Goal: Task Accomplishment & Management: Use online tool/utility

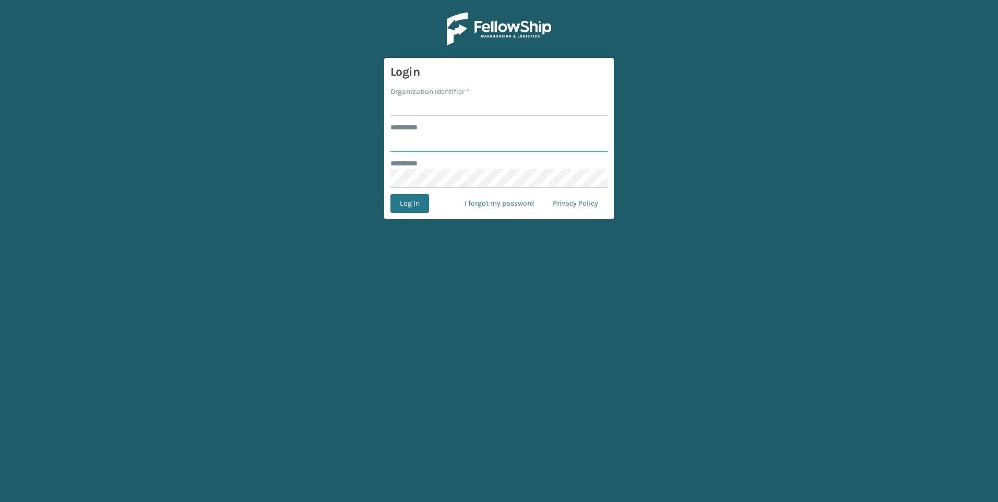
type input "***"
click at [435, 112] on input "Organization Identifier *" at bounding box center [498, 106] width 217 height 19
type input "Fellowship - West"
drag, startPoint x: 416, startPoint y: 205, endPoint x: 415, endPoint y: 210, distance: 5.3
click at [415, 210] on button "Log In" at bounding box center [409, 203] width 39 height 19
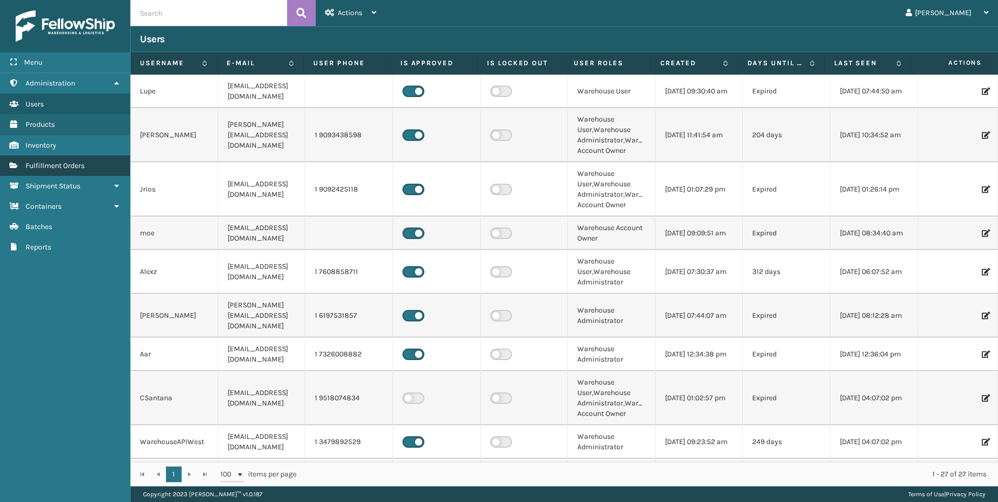
click at [82, 167] on span "Fulfillment Orders" at bounding box center [55, 165] width 59 height 9
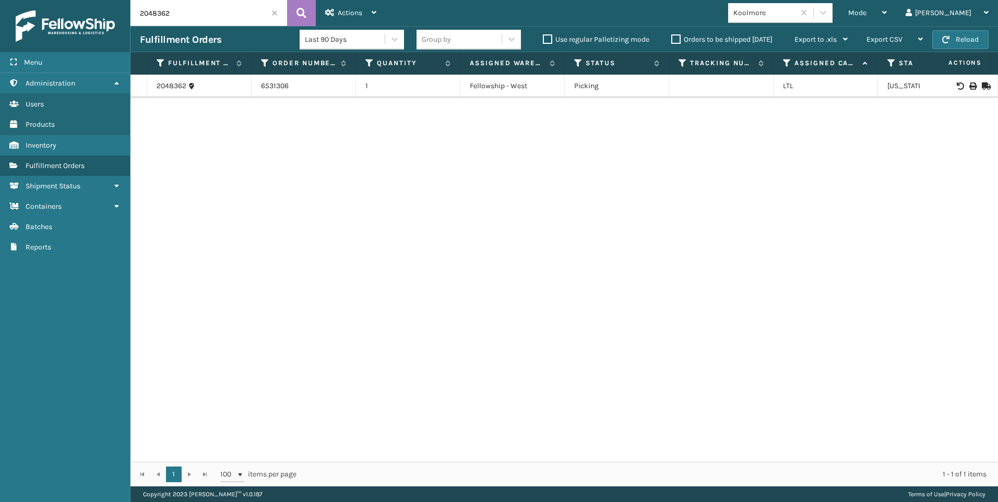
click at [275, 17] on input "2048362" at bounding box center [208, 13] width 157 height 26
click at [277, 14] on span at bounding box center [274, 13] width 6 height 6
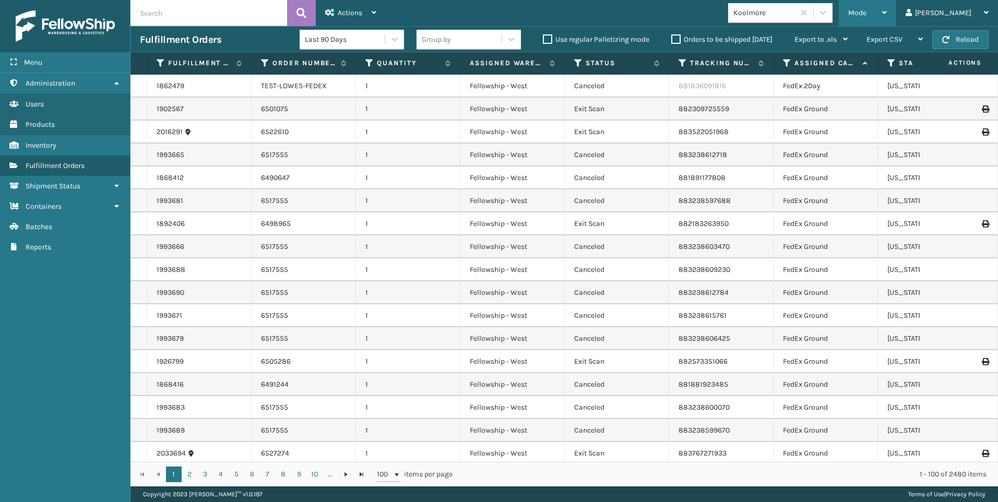
click at [887, 7] on div "Mode" at bounding box center [867, 13] width 39 height 26
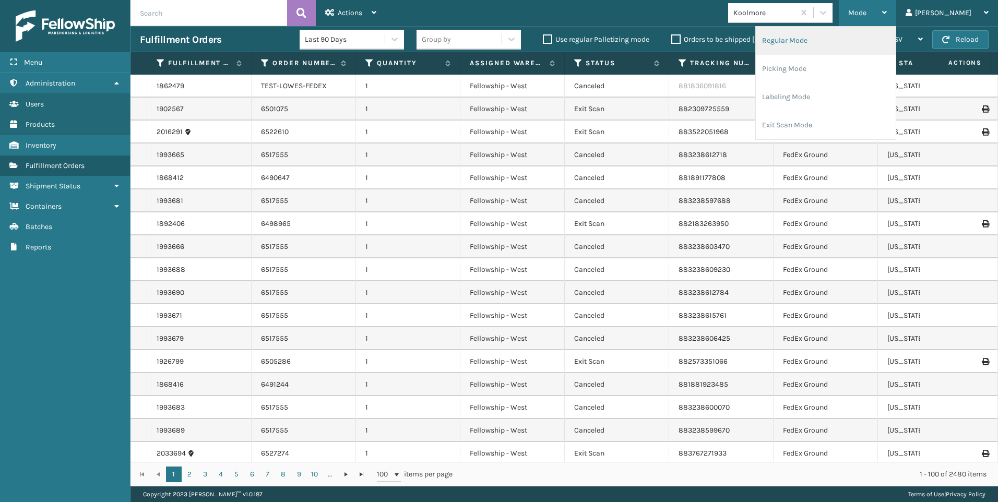
click at [846, 43] on li "Regular Mode" at bounding box center [826, 41] width 140 height 28
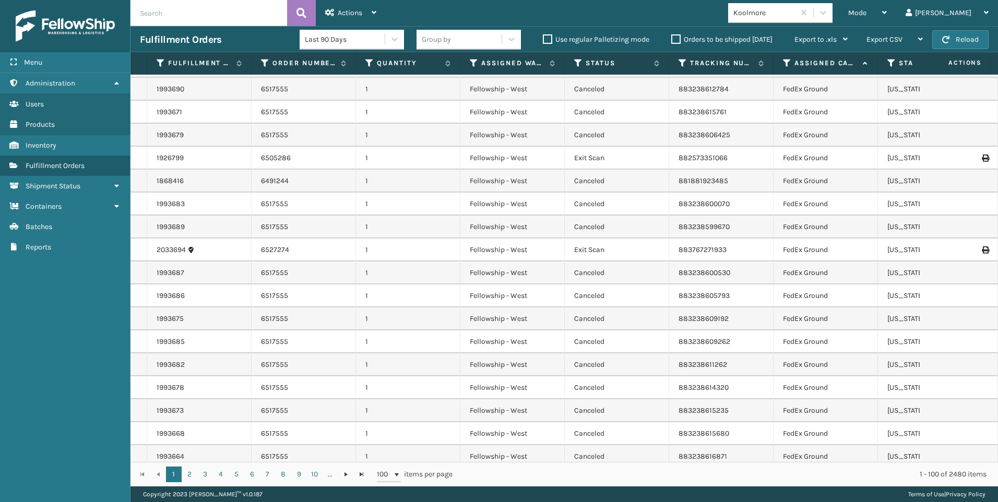
scroll to position [313, 0]
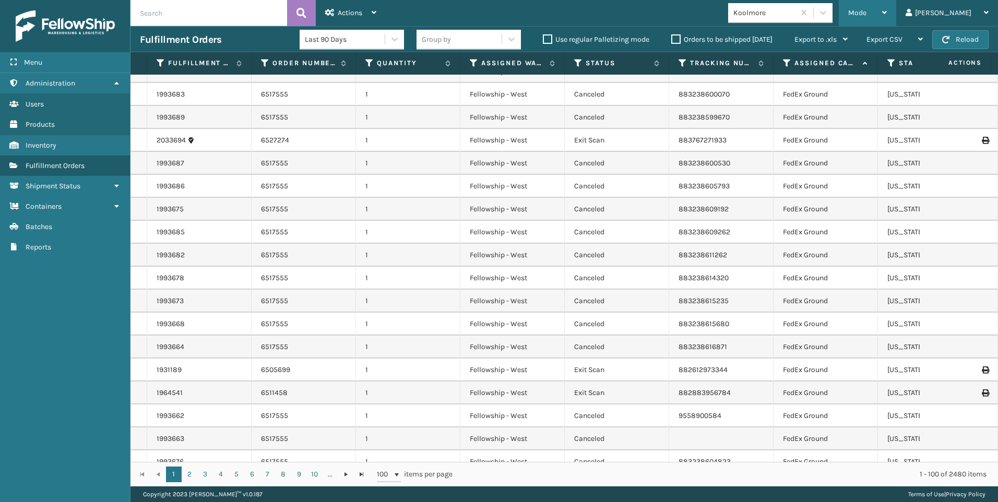
click at [887, 18] on div "Mode" at bounding box center [867, 13] width 39 height 26
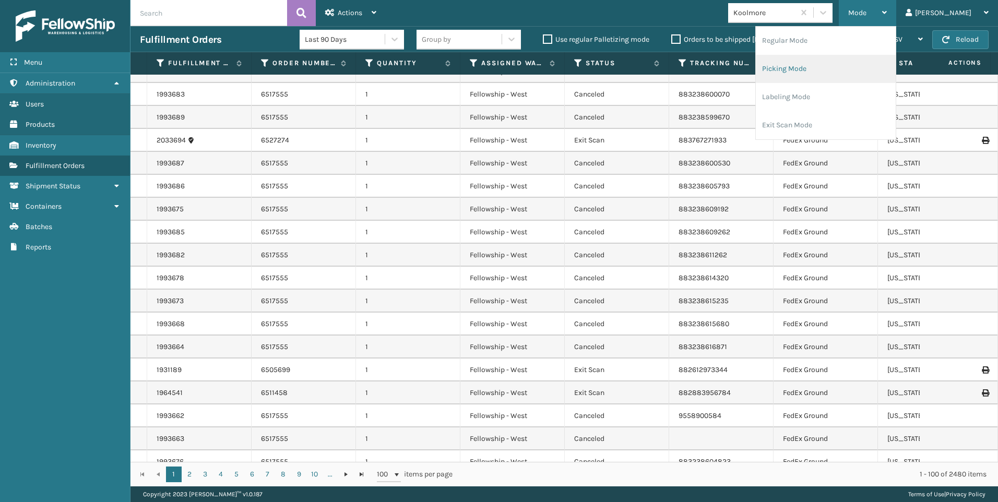
click at [863, 79] on li "Picking Mode" at bounding box center [826, 69] width 140 height 28
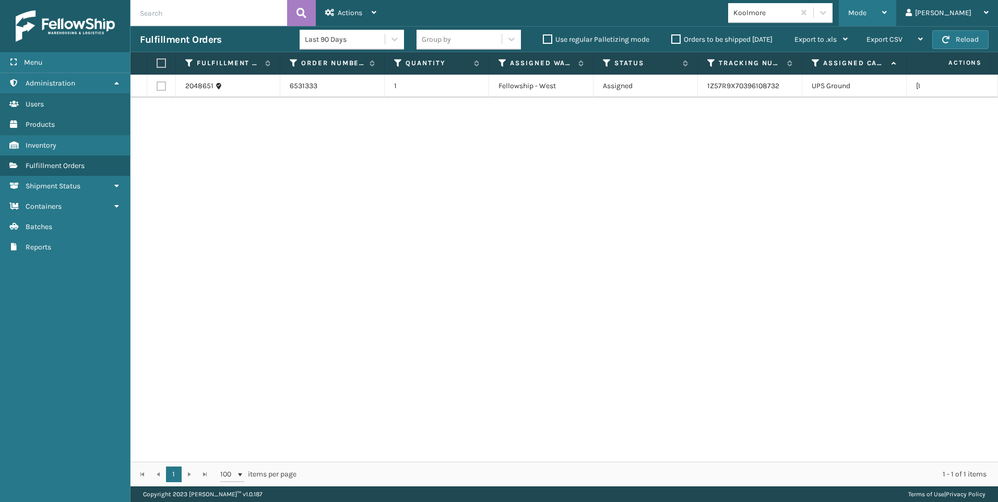
click at [887, 15] on div "Mode" at bounding box center [867, 13] width 39 height 26
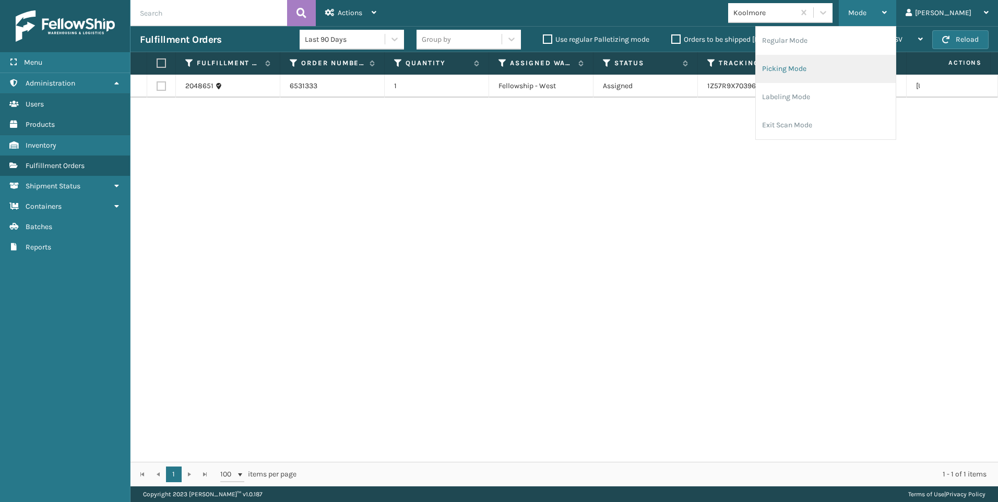
click at [829, 42] on li "Regular Mode" at bounding box center [826, 41] width 140 height 28
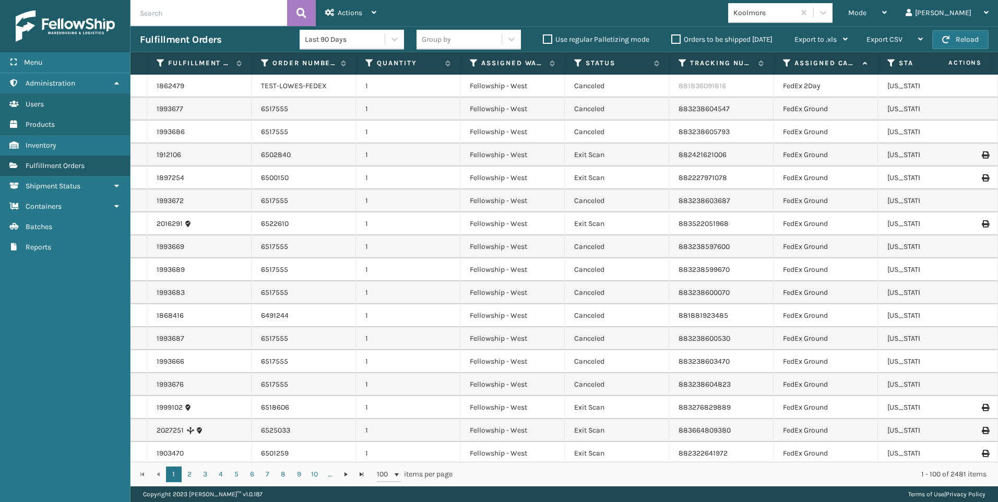
click at [176, 19] on input "text" at bounding box center [208, 13] width 157 height 26
paste input "2048483"
click at [311, 10] on button at bounding box center [301, 13] width 29 height 26
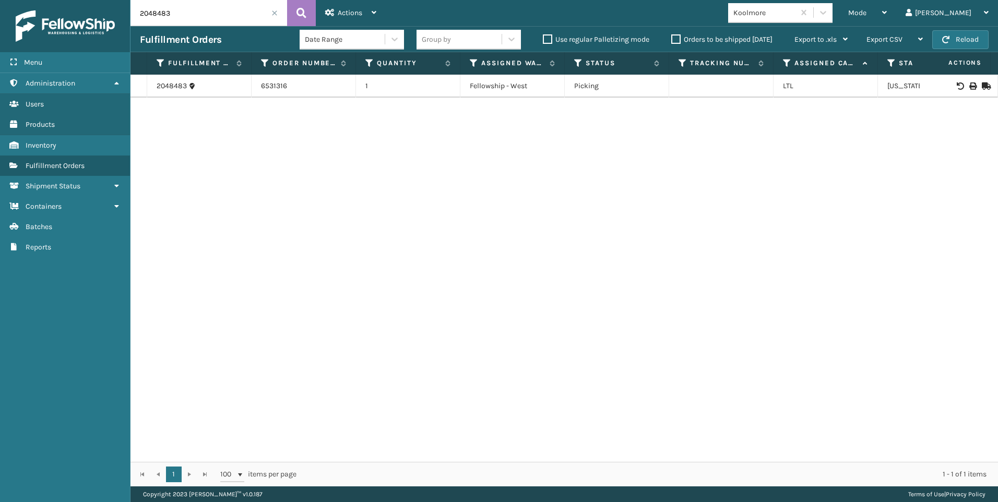
click at [969, 85] on icon at bounding box center [972, 85] width 6 height 7
click at [108, 0] on div "Menu Administration Users Products Inventory Fulfillment Orders Shipment Status…" at bounding box center [499, 0] width 998 height 0
paste input "211"
click at [295, 16] on button at bounding box center [301, 13] width 29 height 26
click at [961, 80] on td at bounding box center [959, 86] width 78 height 23
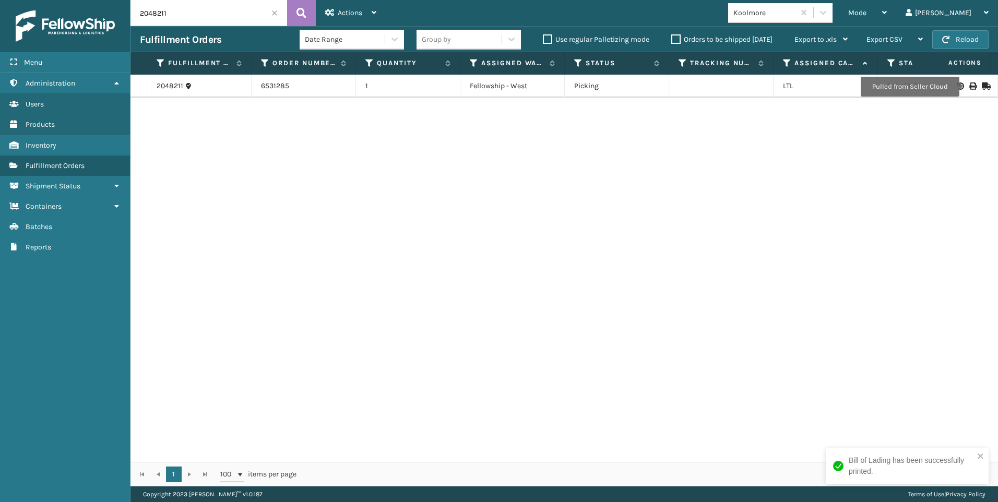
click at [968, 90] on td at bounding box center [959, 86] width 78 height 23
click at [969, 87] on icon at bounding box center [972, 85] width 6 height 7
drag, startPoint x: 186, startPoint y: 13, endPoint x: 117, endPoint y: 23, distance: 69.2
click at [116, 0] on div "Menu Administration Users Products Inventory Fulfillment Orders Shipment Status…" at bounding box center [499, 0] width 998 height 0
drag, startPoint x: 192, startPoint y: 30, endPoint x: 198, endPoint y: 9, distance: 22.4
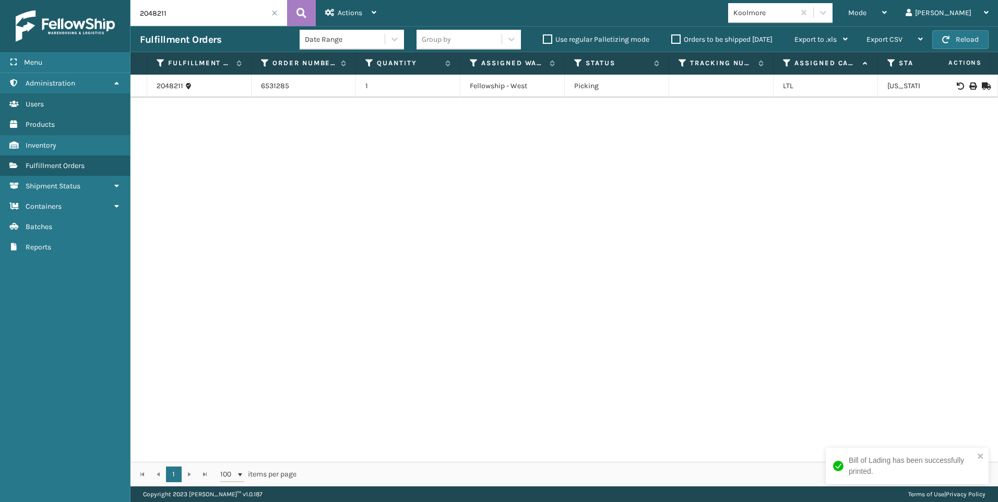
click at [198, 9] on input "2048211" at bounding box center [208, 13] width 157 height 26
drag, startPoint x: 198, startPoint y: 9, endPoint x: 129, endPoint y: 19, distance: 69.6
click at [129, 0] on div "Menu Administration Users Products Inventory Fulfillment Orders Shipment Status…" at bounding box center [499, 0] width 998 height 0
paste input "479"
click at [297, 9] on icon at bounding box center [301, 13] width 10 height 16
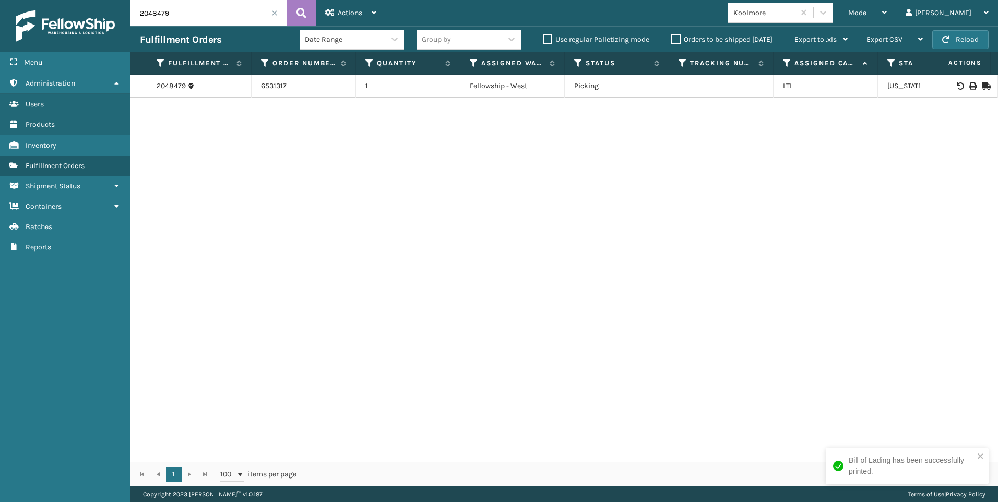
click at [969, 84] on icon at bounding box center [972, 85] width 6 height 7
drag, startPoint x: 65, startPoint y: 8, endPoint x: 20, endPoint y: 9, distance: 45.4
click at [20, 0] on div "Menu Administration Users Products Inventory Fulfillment Orders Shipment Status…" at bounding box center [499, 0] width 998 height 0
paste input "651"
type input "2048651"
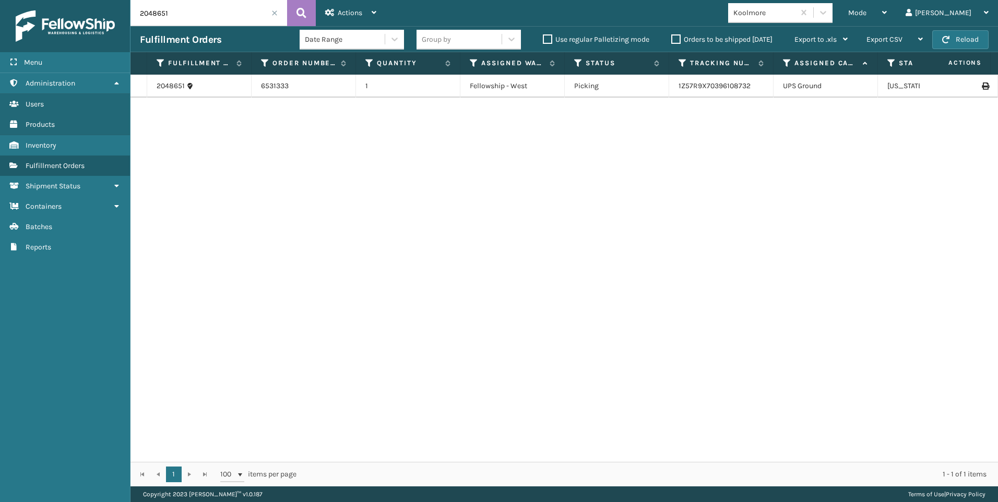
click at [274, 11] on span at bounding box center [274, 13] width 6 height 6
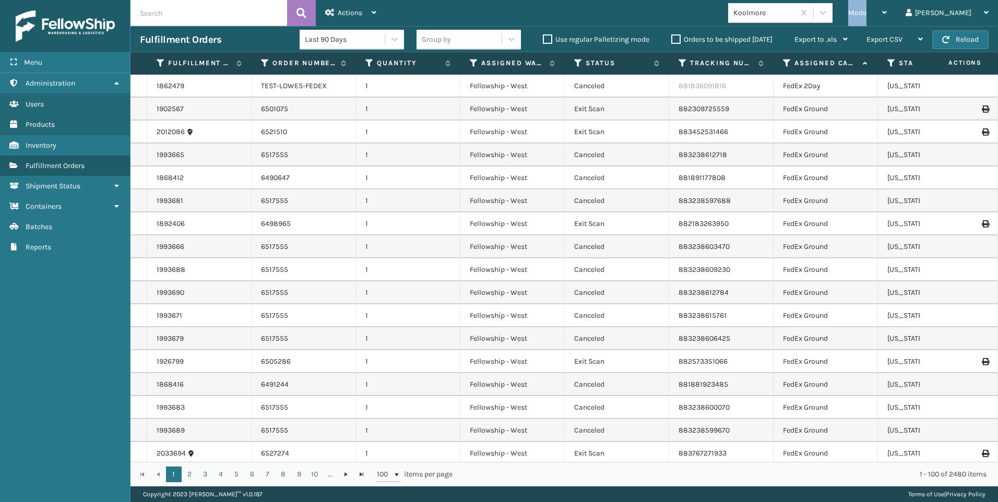
click at [866, 13] on span "Mode" at bounding box center [857, 12] width 18 height 9
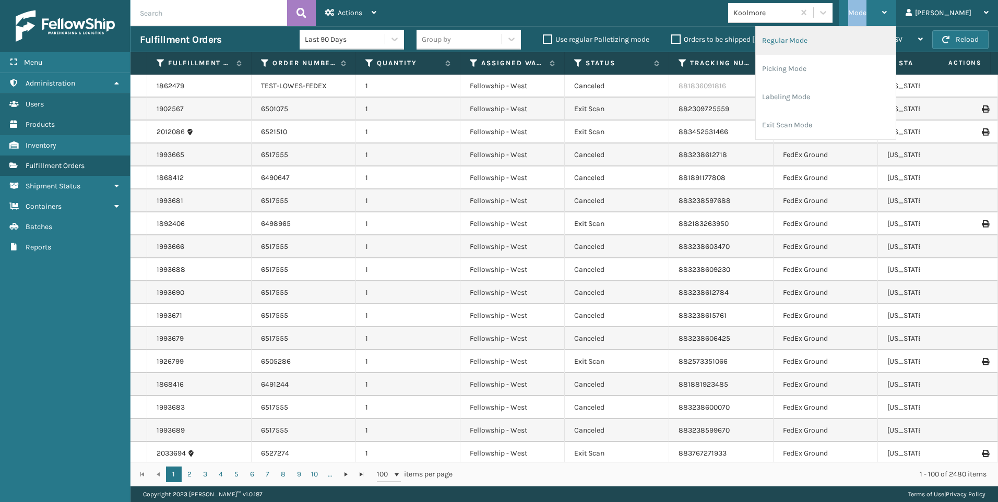
click at [820, 42] on li "Regular Mode" at bounding box center [826, 41] width 140 height 28
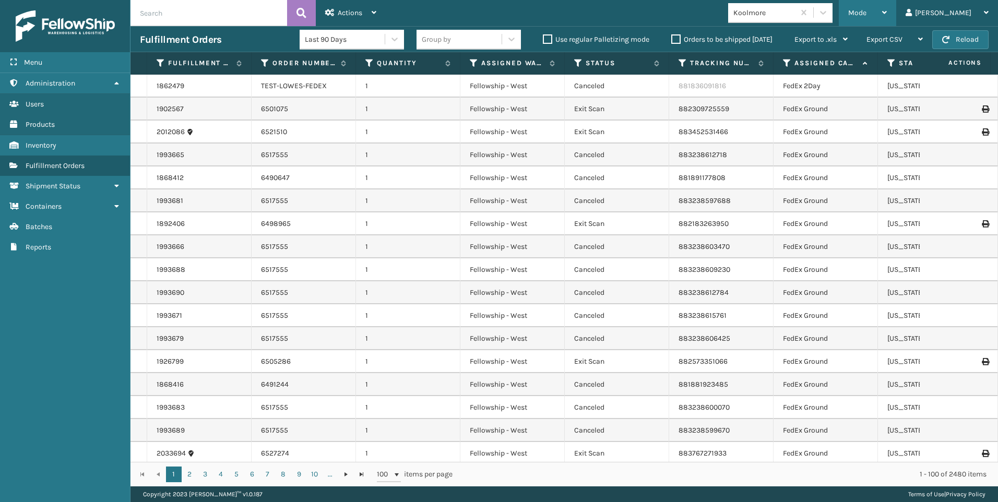
click at [887, 25] on div "Mode" at bounding box center [867, 13] width 39 height 26
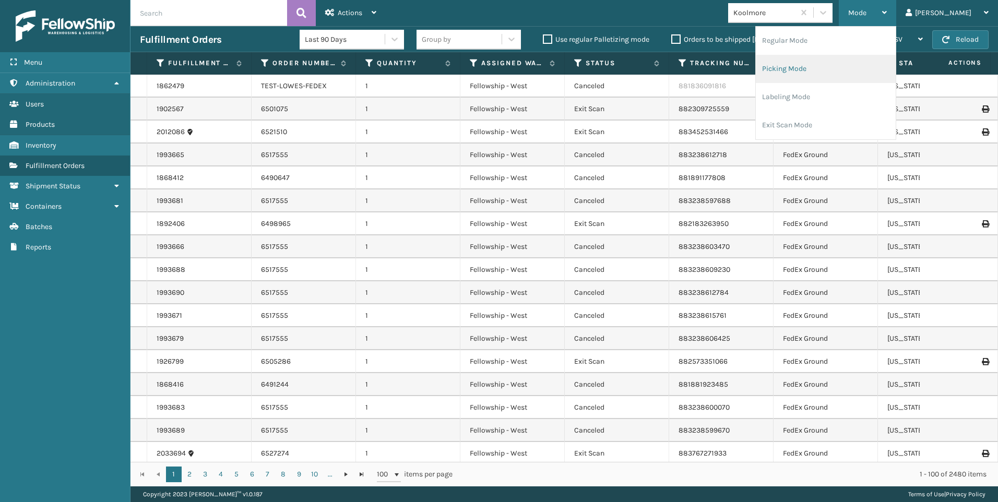
click at [826, 69] on li "Picking Mode" at bounding box center [826, 69] width 140 height 28
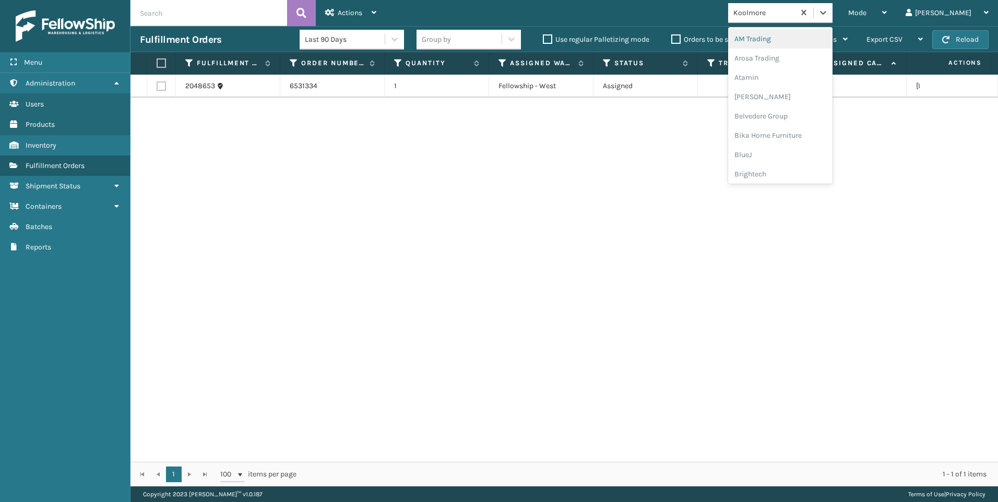
click at [794, 20] on div "Koolmore" at bounding box center [761, 12] width 66 height 17
click at [832, 157] on div "SleepGeekz" at bounding box center [780, 152] width 104 height 19
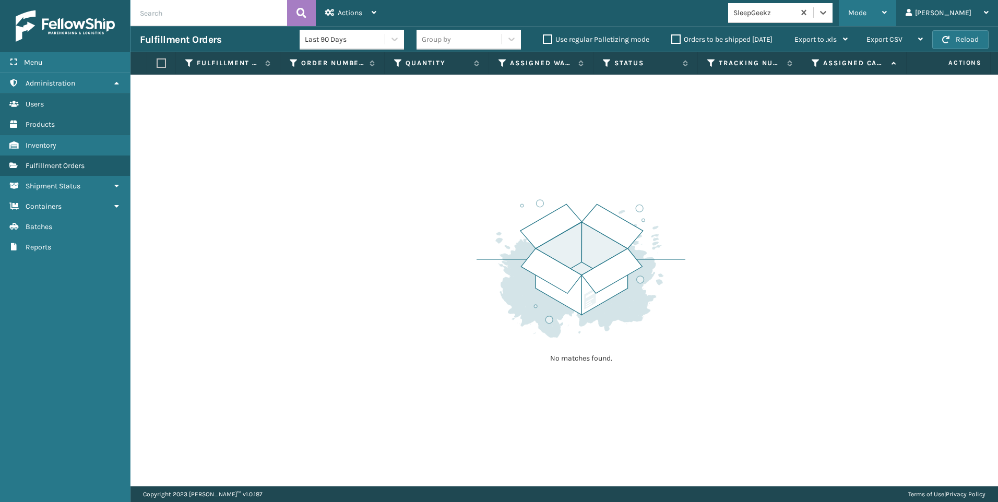
click at [866, 11] on span "Mode" at bounding box center [857, 12] width 18 height 9
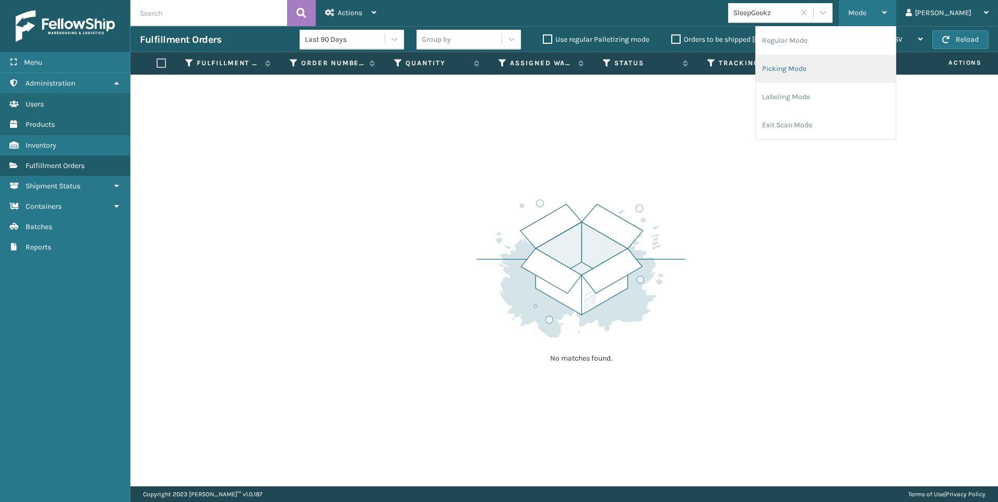
click at [851, 62] on li "Picking Mode" at bounding box center [826, 69] width 140 height 28
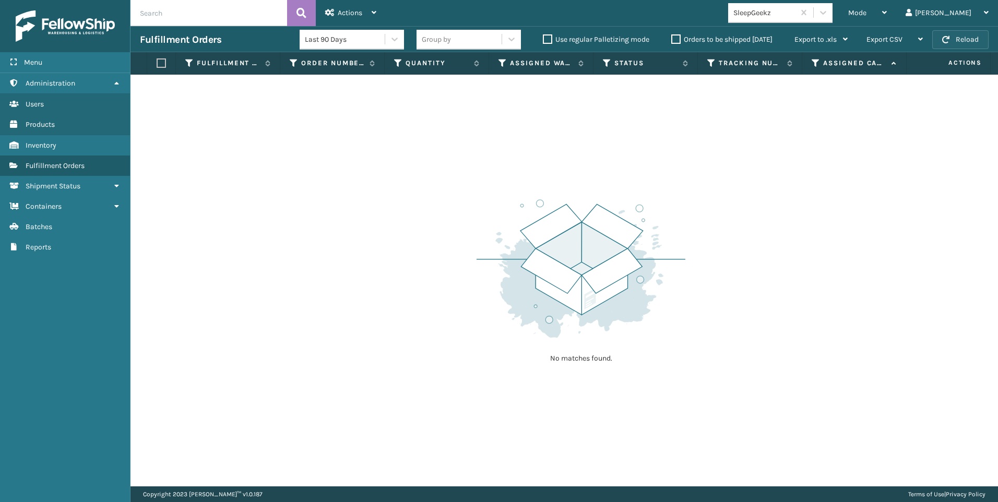
click at [969, 44] on button "Reload" at bounding box center [960, 39] width 56 height 19
click at [887, 5] on div "Mode" at bounding box center [867, 13] width 39 height 26
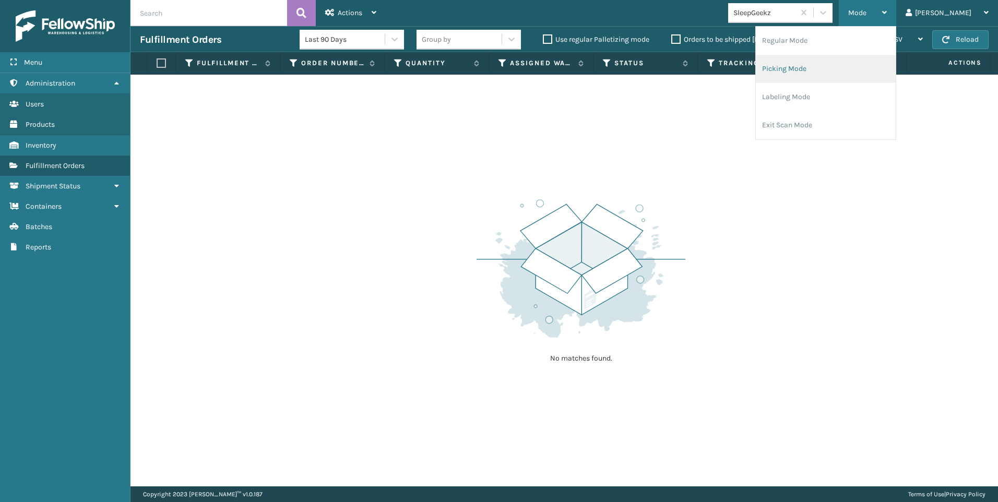
click at [872, 61] on li "Picking Mode" at bounding box center [826, 69] width 140 height 28
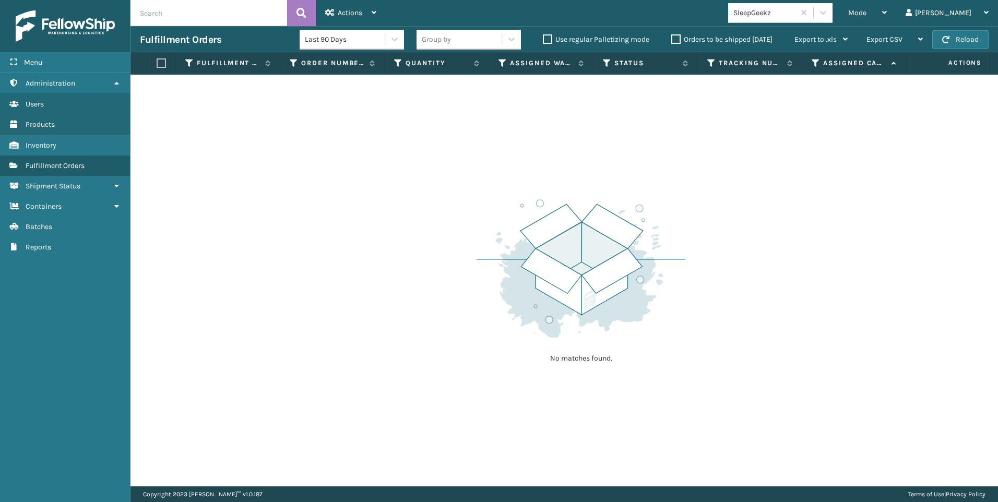
click at [277, 13] on input "text" at bounding box center [208, 13] width 157 height 26
click at [969, 34] on button "Reload" at bounding box center [960, 39] width 56 height 19
click at [958, 37] on button "Reload" at bounding box center [960, 39] width 56 height 19
click at [866, 14] on span "Mode" at bounding box center [857, 12] width 18 height 9
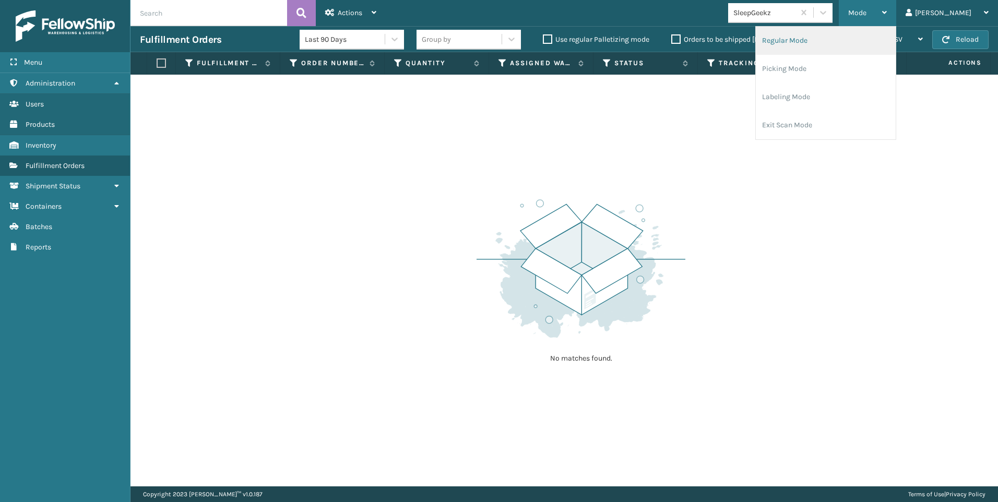
click at [854, 54] on li "Regular Mode" at bounding box center [826, 41] width 140 height 28
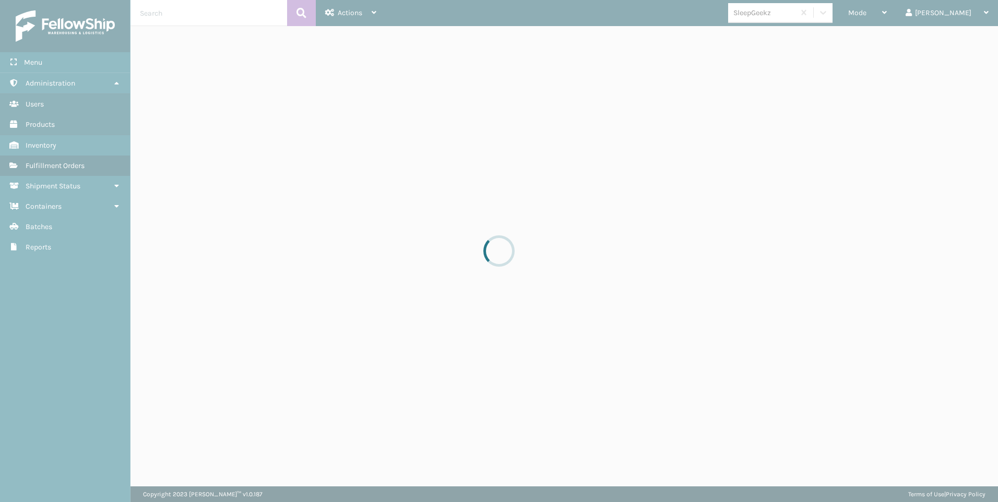
click at [905, 15] on div at bounding box center [499, 251] width 998 height 502
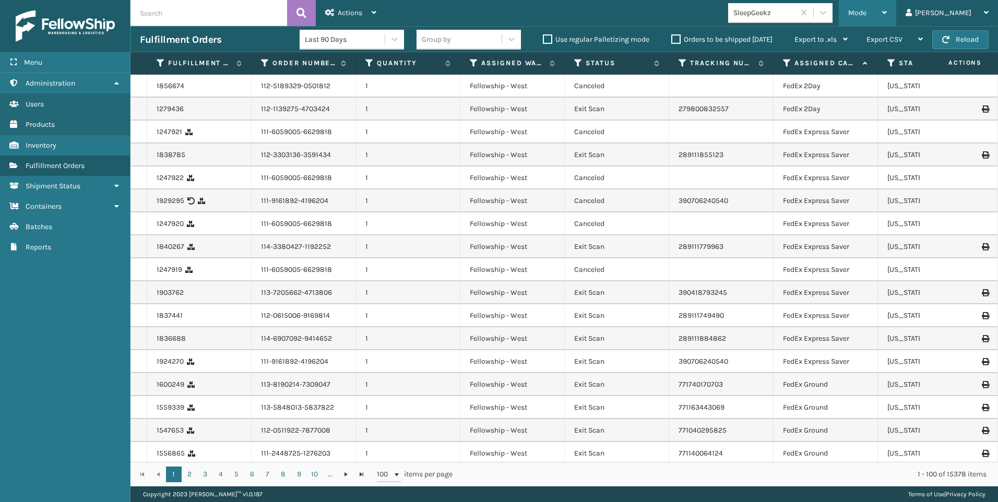
click at [887, 12] on div "Mode" at bounding box center [867, 13] width 39 height 26
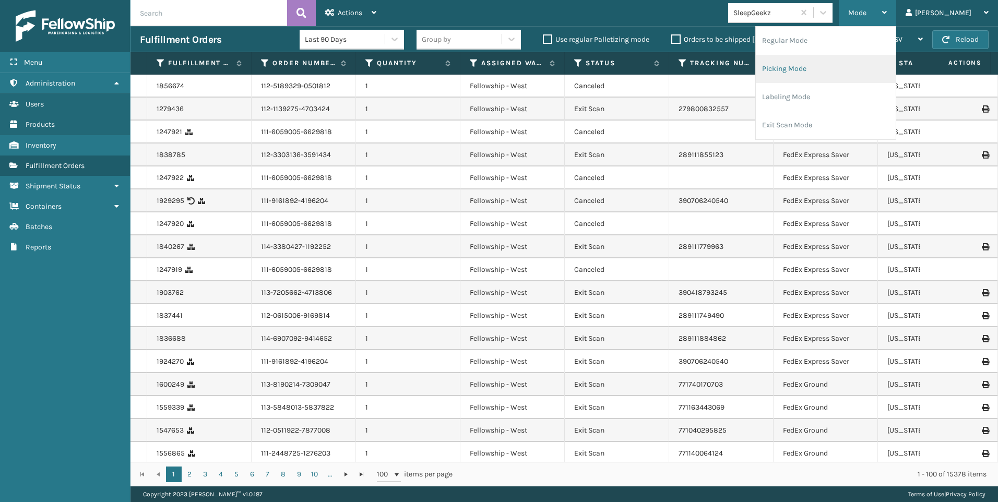
click at [886, 66] on li "Picking Mode" at bounding box center [826, 69] width 140 height 28
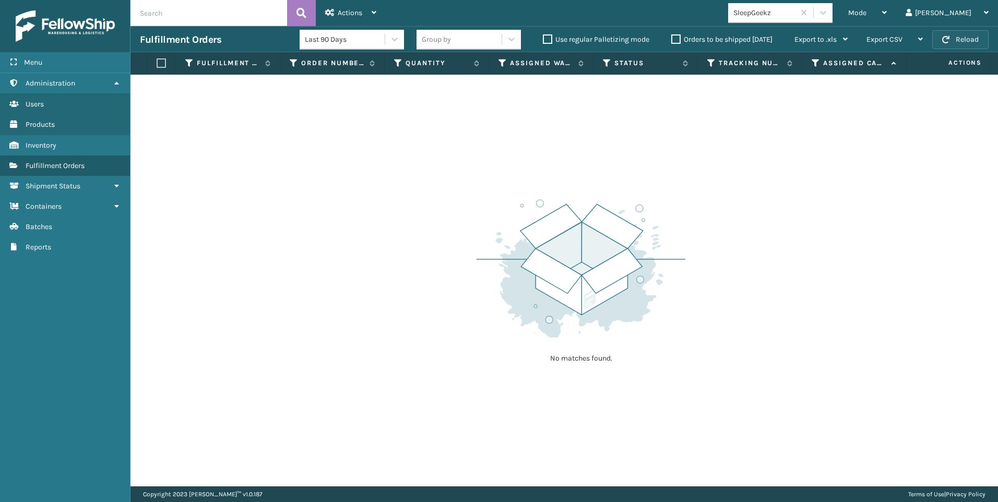
click at [986, 44] on button "Reload" at bounding box center [960, 39] width 56 height 19
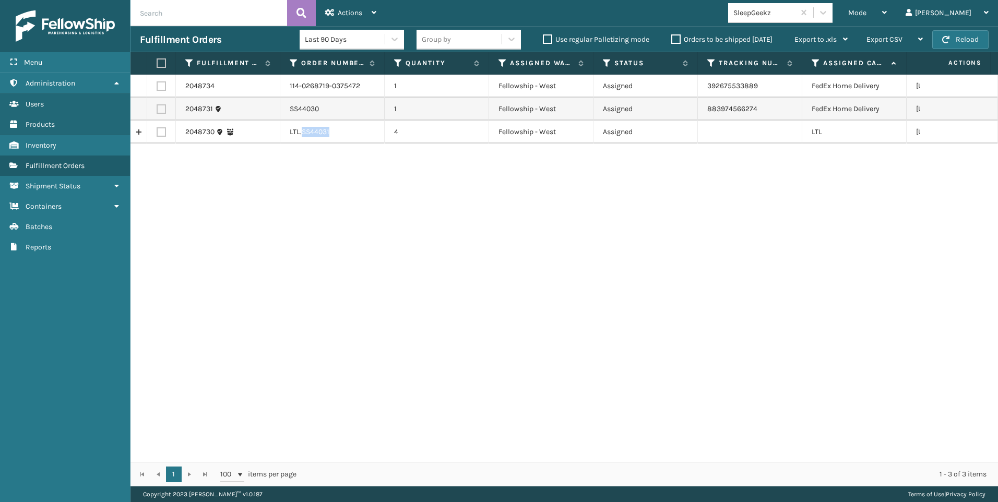
drag, startPoint x: 302, startPoint y: 127, endPoint x: 338, endPoint y: 127, distance: 36.5
click at [338, 127] on td "LTL.SS44031" at bounding box center [332, 132] width 104 height 23
copy td "SS44031"
drag, startPoint x: 162, startPoint y: 133, endPoint x: 236, endPoint y: 81, distance: 91.1
click at [162, 133] on label at bounding box center [161, 131] width 9 height 9
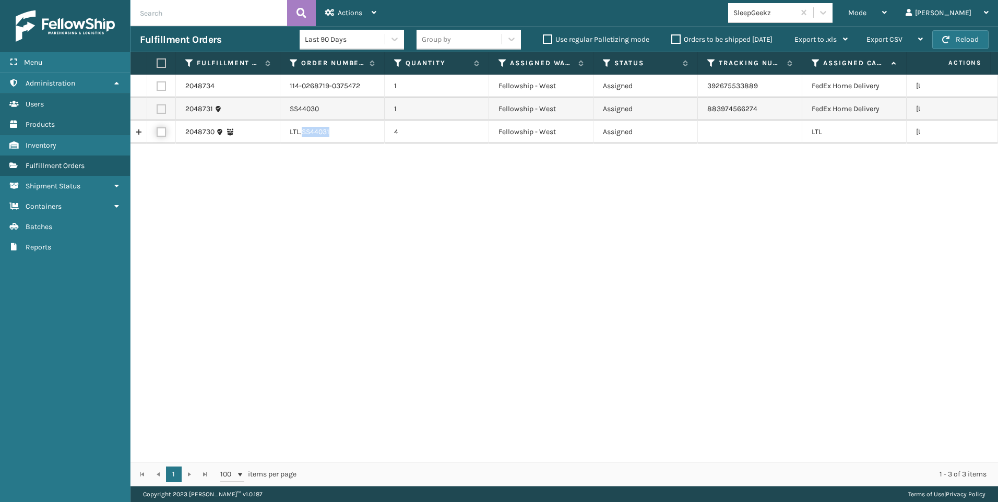
click at [157, 133] on input "checkbox" at bounding box center [157, 130] width 1 height 7
checkbox input "true"
click at [376, 9] on icon at bounding box center [374, 12] width 5 height 7
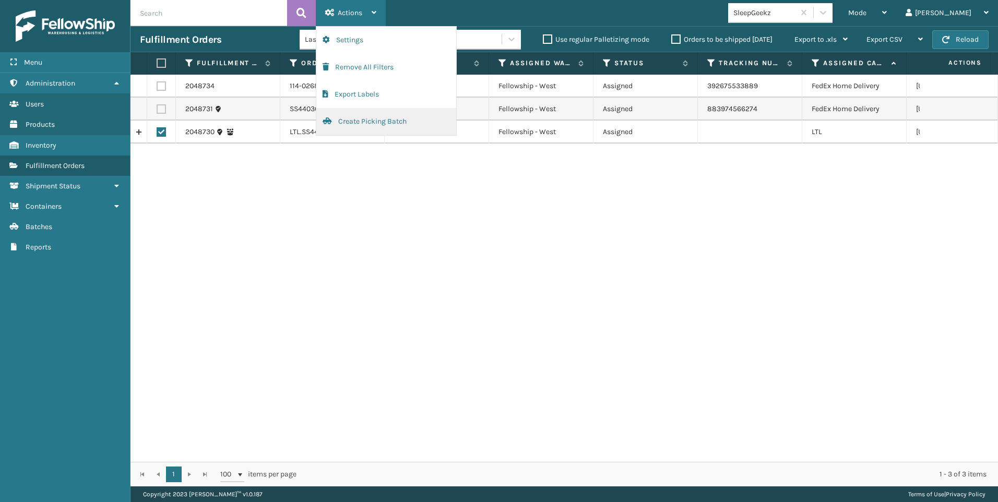
click at [404, 116] on button "Create Picking Batch" at bounding box center [386, 121] width 140 height 27
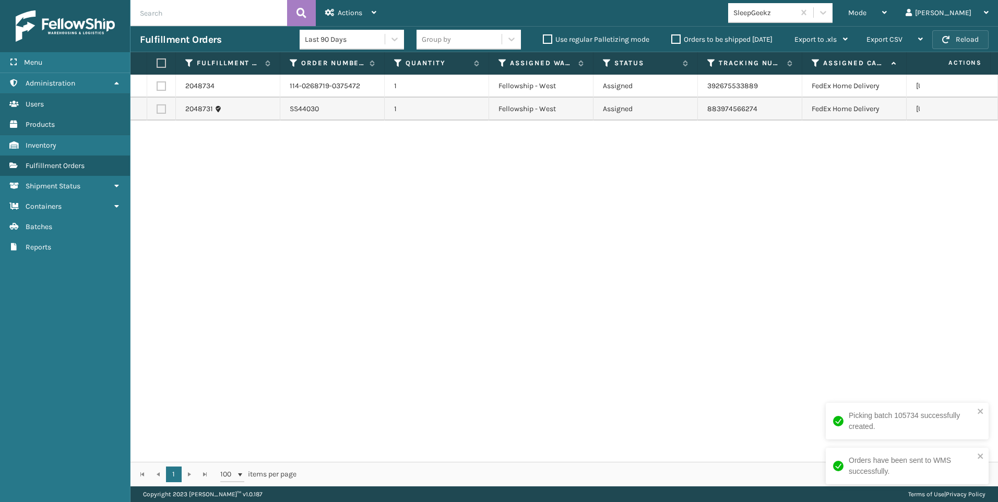
click at [969, 33] on button "Reload" at bounding box center [960, 39] width 56 height 19
click at [790, 6] on div "SleepGeekz" at bounding box center [761, 12] width 66 height 17
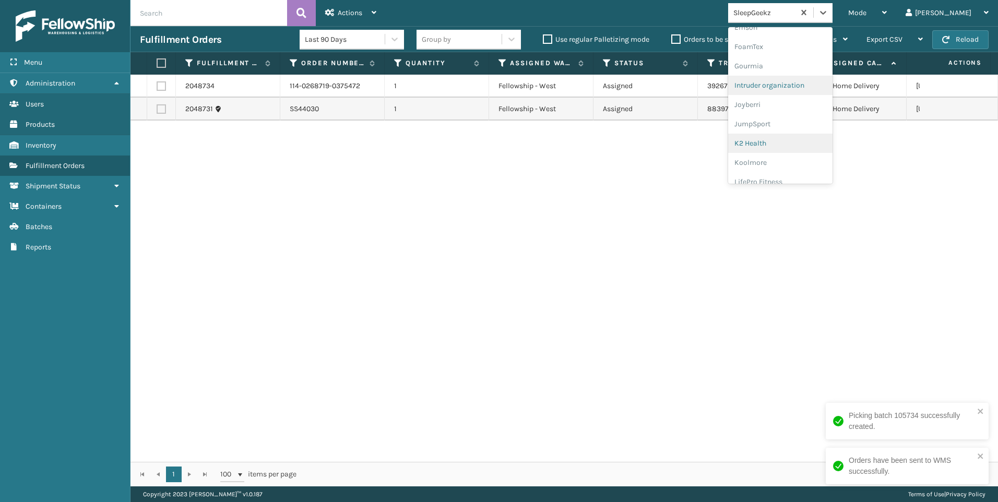
scroll to position [261, 0]
click at [814, 146] on div "Koolmore" at bounding box center [780, 144] width 104 height 19
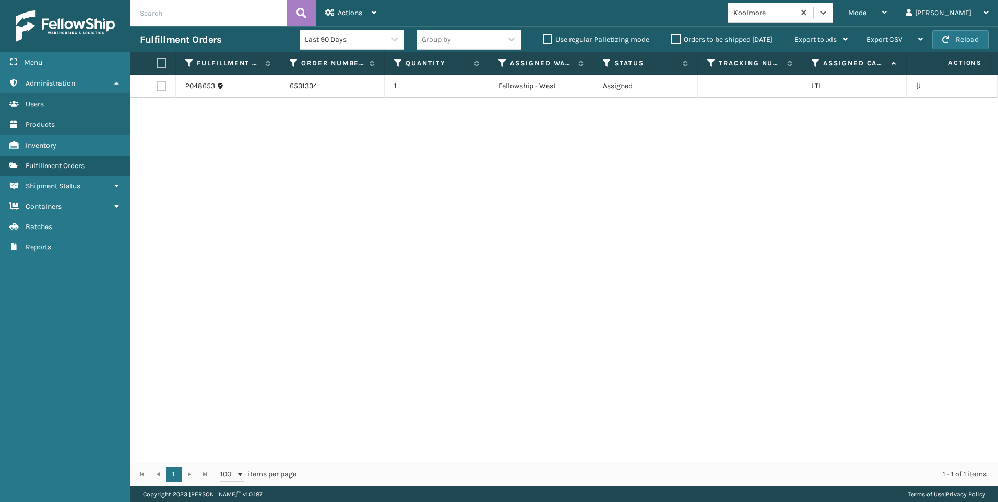
click at [163, 82] on label at bounding box center [161, 85] width 9 height 9
click at [157, 82] on input "checkbox" at bounding box center [157, 84] width 1 height 7
checkbox input "true"
click at [333, 19] on div "Actions" at bounding box center [350, 13] width 51 height 26
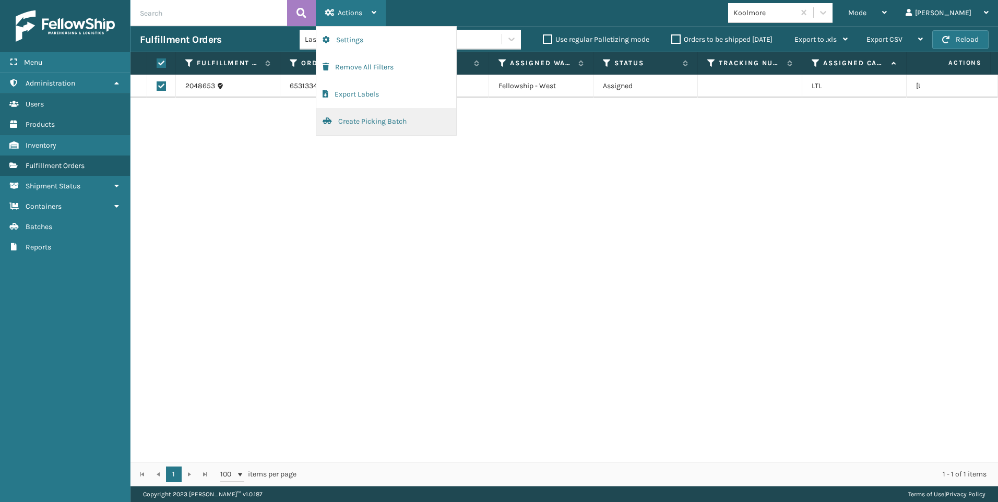
click at [356, 123] on button "Create Picking Batch" at bounding box center [386, 121] width 140 height 27
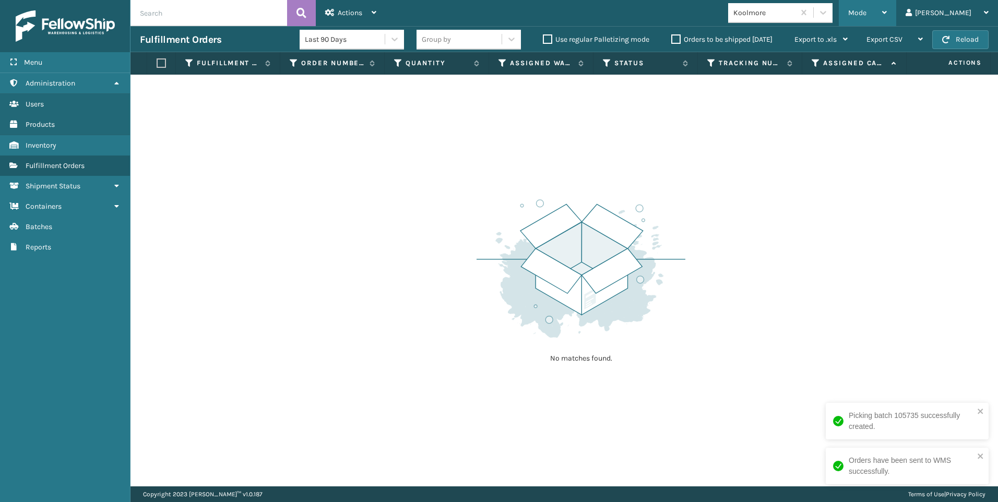
drag, startPoint x: 920, startPoint y: 14, endPoint x: 875, endPoint y: 35, distance: 49.9
click at [887, 14] on div "Mode" at bounding box center [867, 13] width 39 height 26
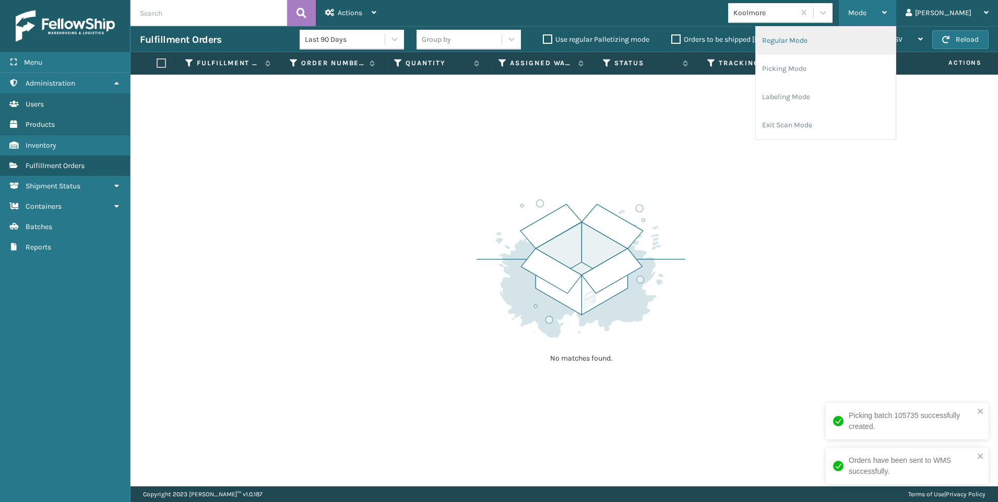
click at [868, 40] on li "Regular Mode" at bounding box center [826, 41] width 140 height 28
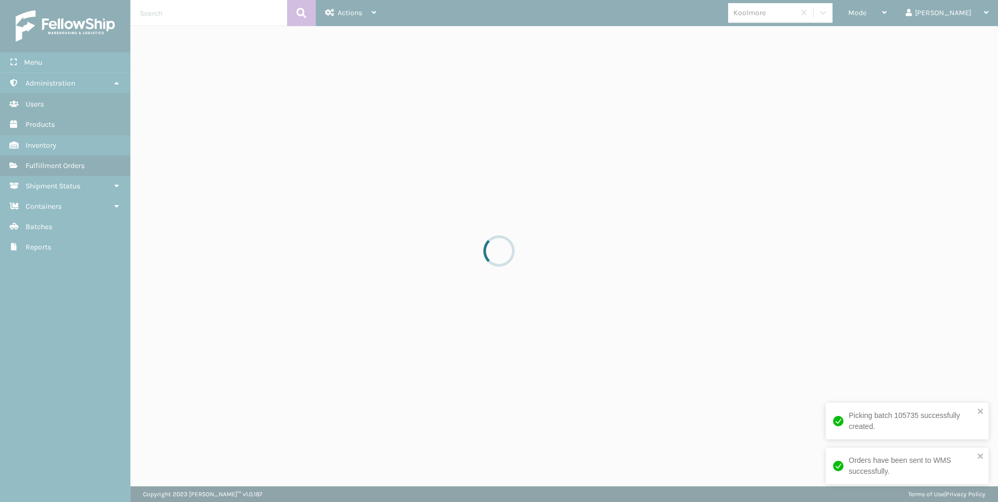
click at [236, 15] on div at bounding box center [499, 251] width 998 height 502
click at [232, 14] on div at bounding box center [499, 251] width 998 height 502
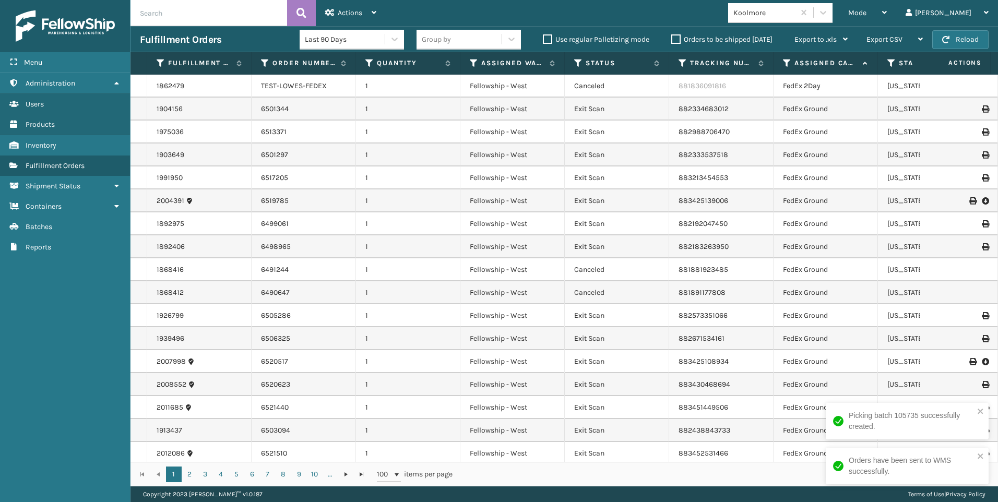
click at [227, 14] on input "text" at bounding box center [208, 13] width 157 height 26
type input "6531334"
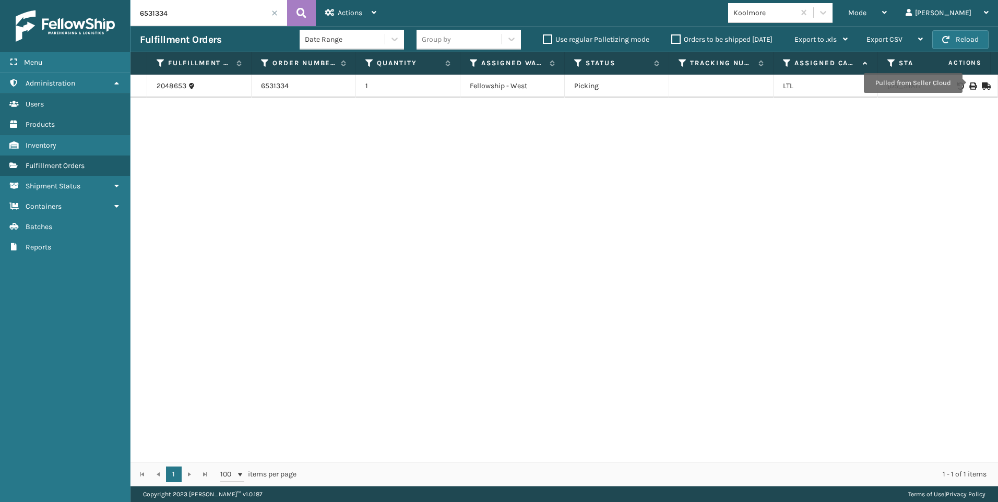
click at [969, 83] on icon at bounding box center [972, 85] width 6 height 7
click at [279, 10] on input "6531334" at bounding box center [208, 13] width 157 height 26
click at [278, 11] on input "6531334" at bounding box center [208, 13] width 157 height 26
click at [272, 14] on span at bounding box center [274, 13] width 6 height 6
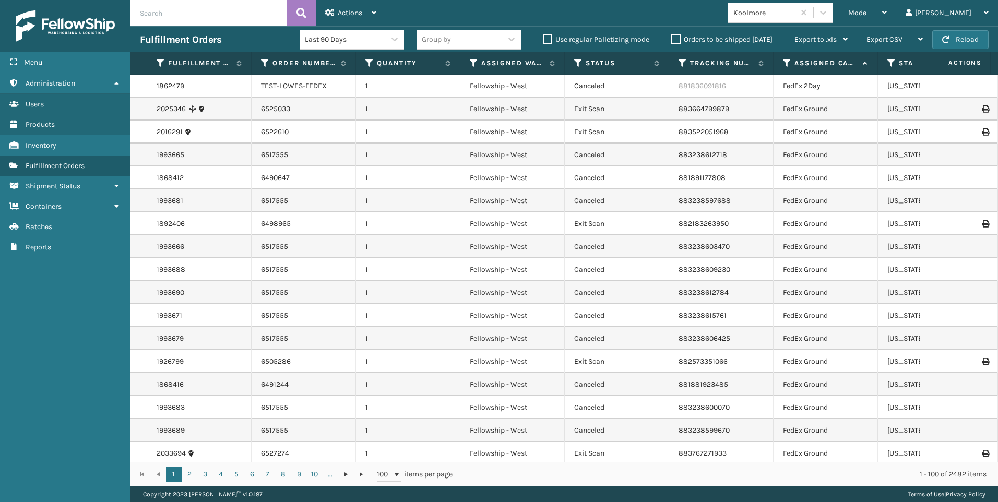
click at [887, 19] on div "Mode" at bounding box center [867, 13] width 39 height 26
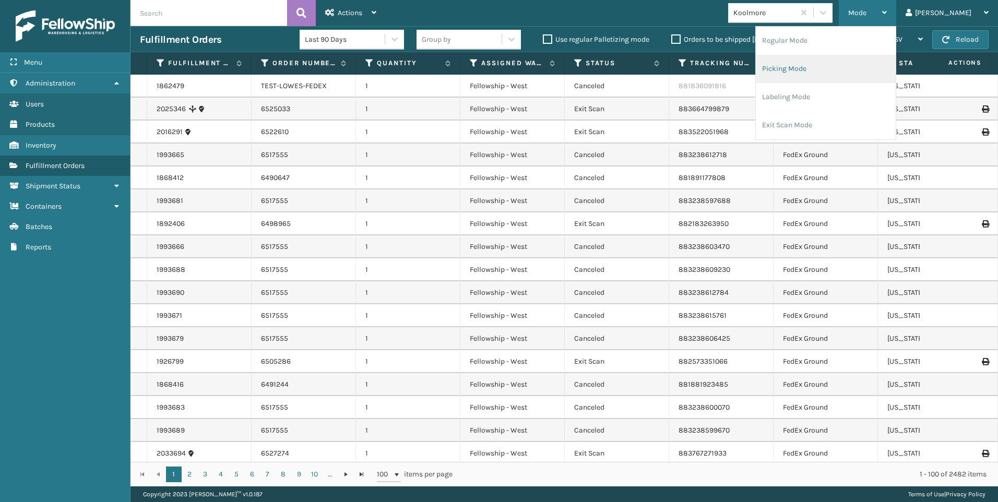
click at [870, 65] on li "Picking Mode" at bounding box center [826, 69] width 140 height 28
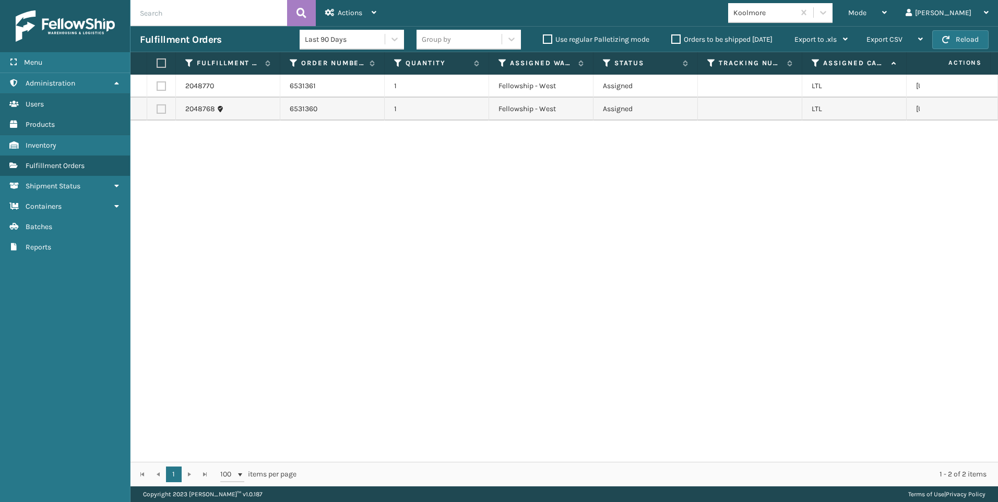
drag, startPoint x: 161, startPoint y: 85, endPoint x: 166, endPoint y: 102, distance: 17.9
click at [164, 91] on td at bounding box center [161, 86] width 29 height 23
drag, startPoint x: 166, startPoint y: 102, endPoint x: 162, endPoint y: 106, distance: 5.5
click at [163, 106] on td at bounding box center [161, 109] width 29 height 23
click at [157, 109] on label at bounding box center [161, 108] width 9 height 9
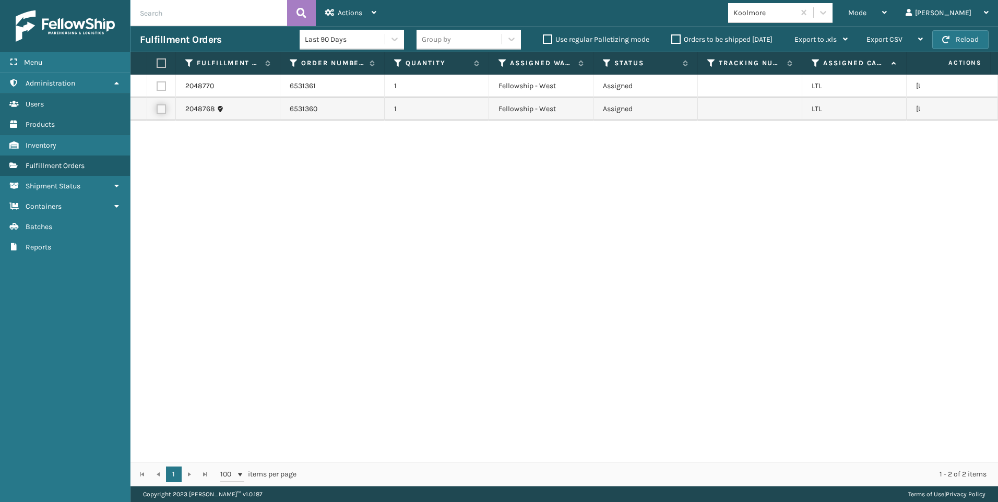
click at [157, 109] on input "checkbox" at bounding box center [157, 107] width 1 height 7
checkbox input "true"
click at [162, 85] on label at bounding box center [161, 85] width 9 height 9
click at [157, 85] on input "checkbox" at bounding box center [157, 84] width 1 height 7
checkbox input "true"
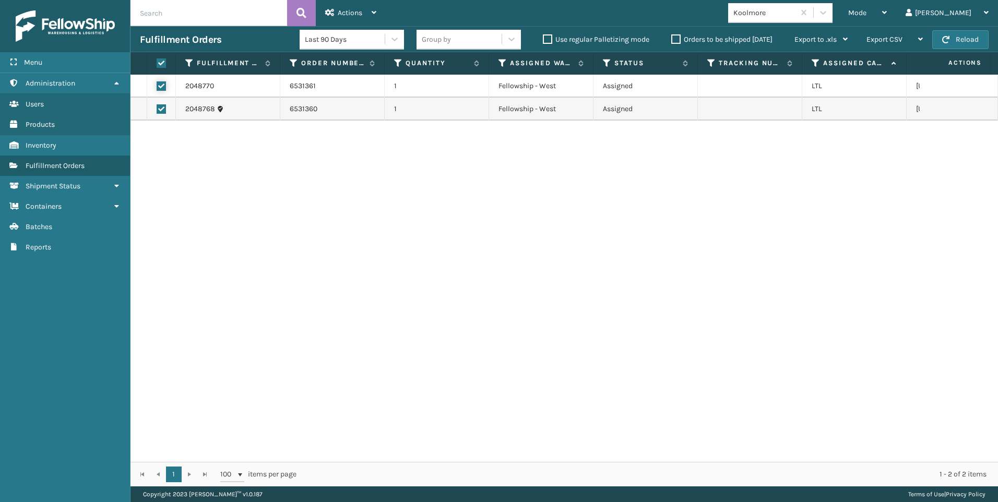
checkbox input "true"
click at [336, 17] on div "Actions" at bounding box center [350, 13] width 51 height 26
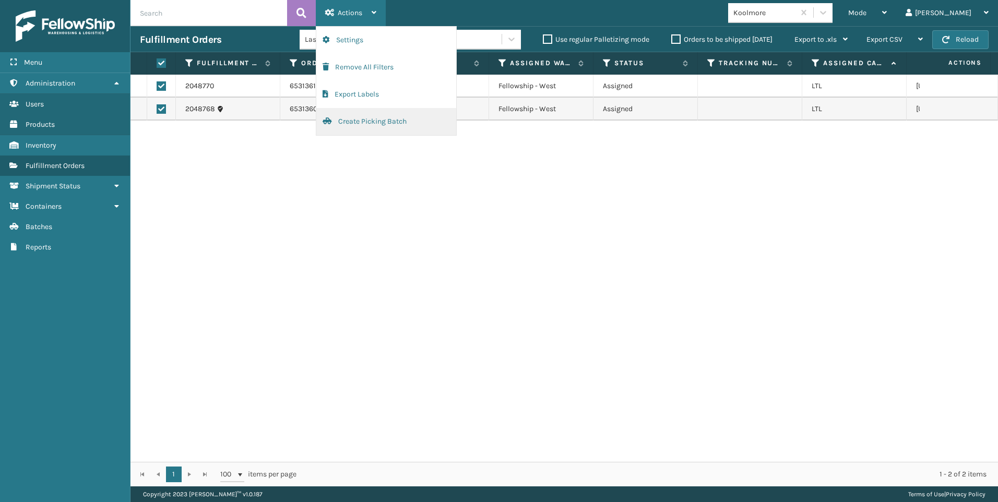
click at [361, 117] on button "Create Picking Batch" at bounding box center [386, 121] width 140 height 27
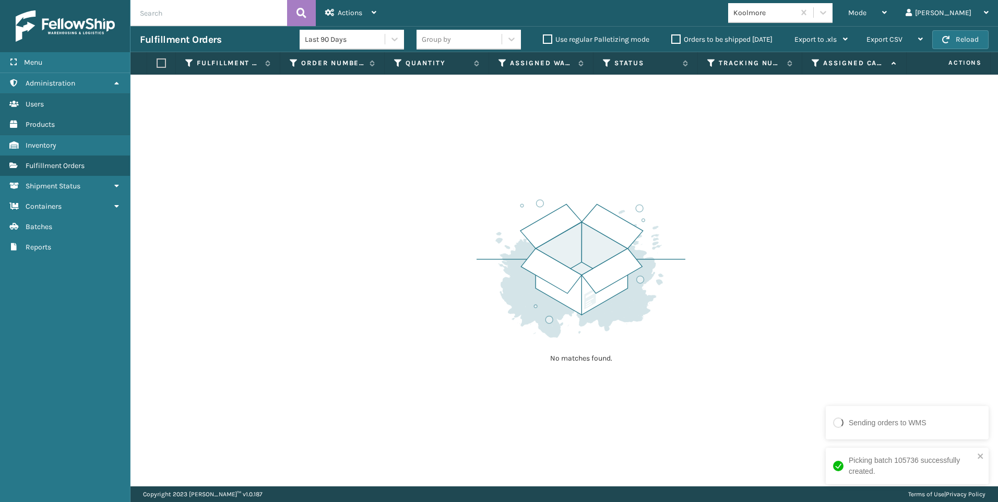
click at [795, 8] on div "Koolmore" at bounding box center [764, 12] width 62 height 11
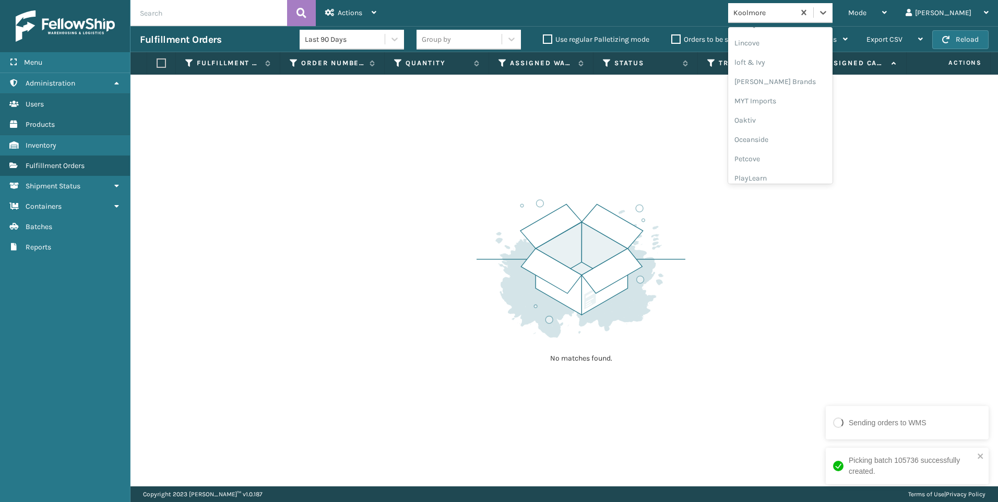
scroll to position [504, 0]
click at [823, 147] on div "SleepGeekz" at bounding box center [780, 152] width 104 height 19
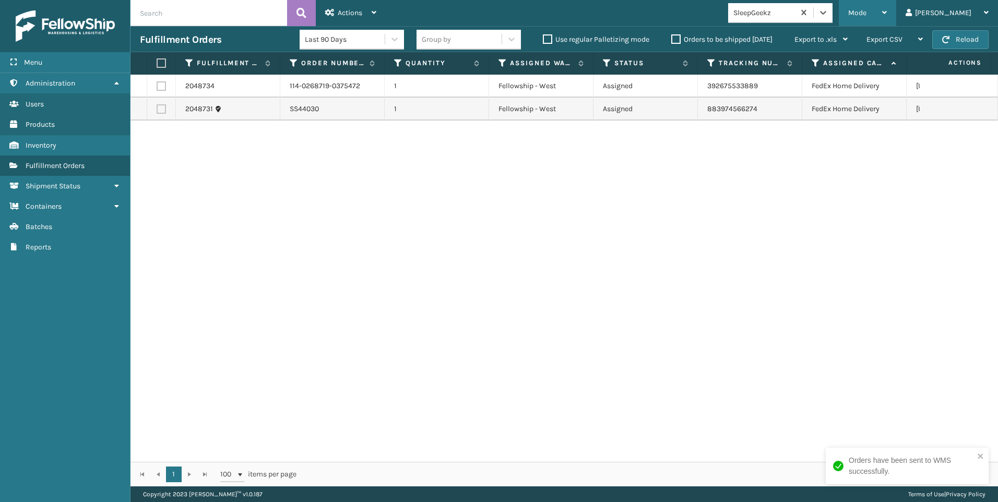
click at [887, 15] on div "Mode Regular Mode Picking Mode Labeling Mode Exit Scan Mode" at bounding box center [867, 13] width 57 height 26
click at [794, 24] on div "Mode Regular Mode Picking Mode Labeling Mode Exit Scan Mode SleepGeekz Liz Log …" at bounding box center [692, 13] width 612 height 26
click at [795, 15] on div "SleepGeekz" at bounding box center [764, 12] width 62 height 11
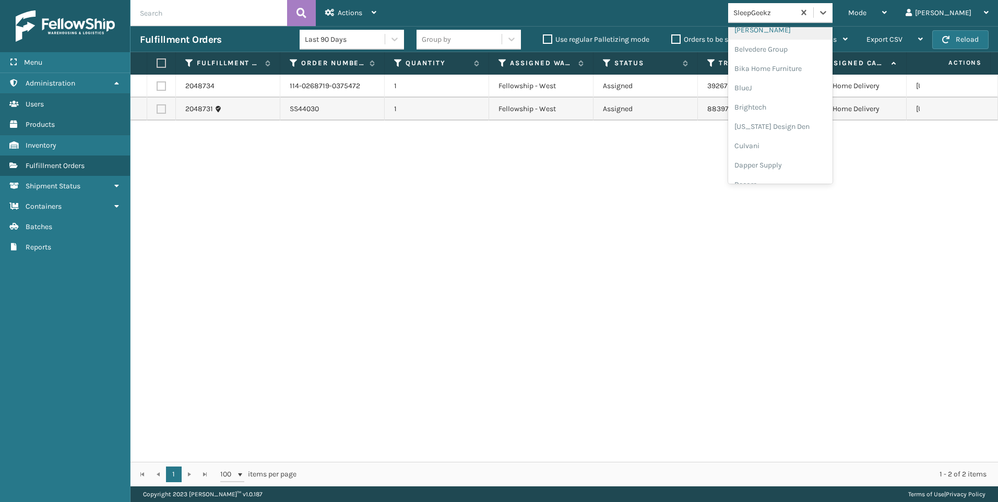
scroll to position [52, 0]
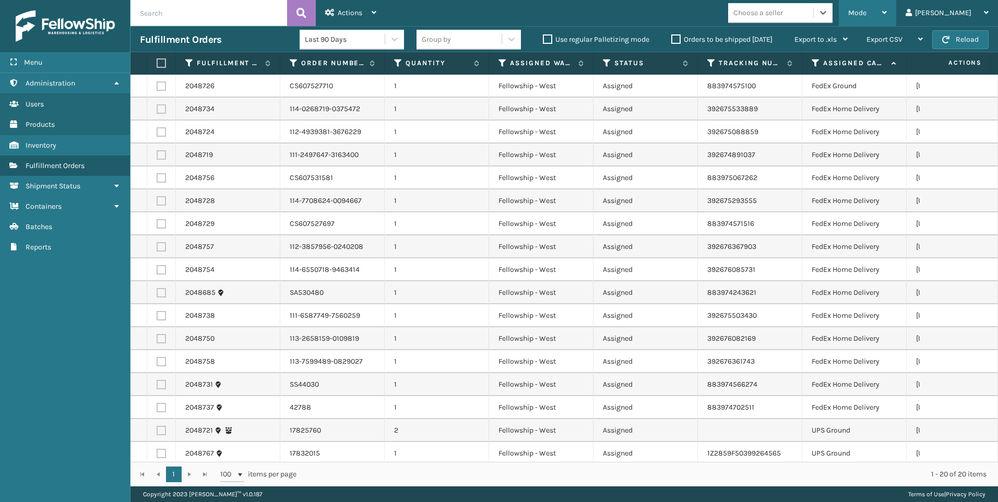
click at [887, 13] on div "Mode" at bounding box center [867, 13] width 39 height 26
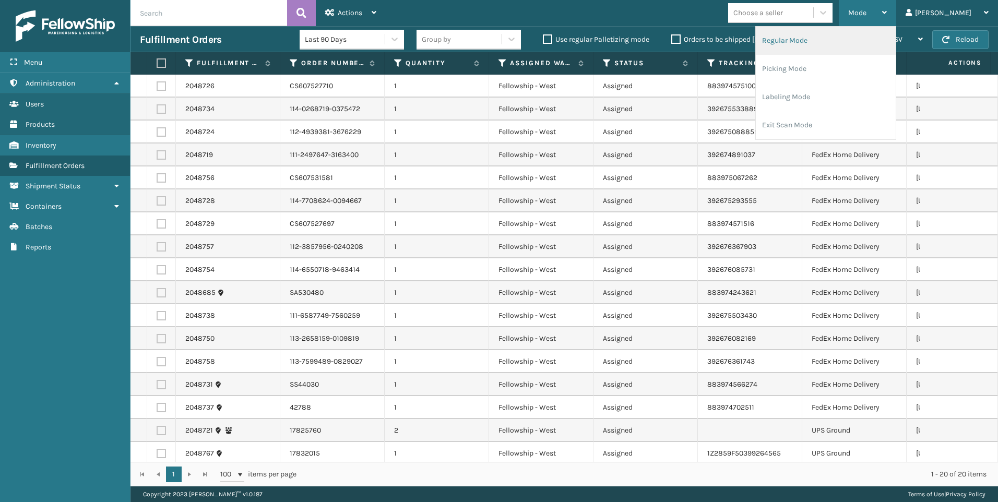
click at [864, 45] on li "Regular Mode" at bounding box center [826, 41] width 140 height 28
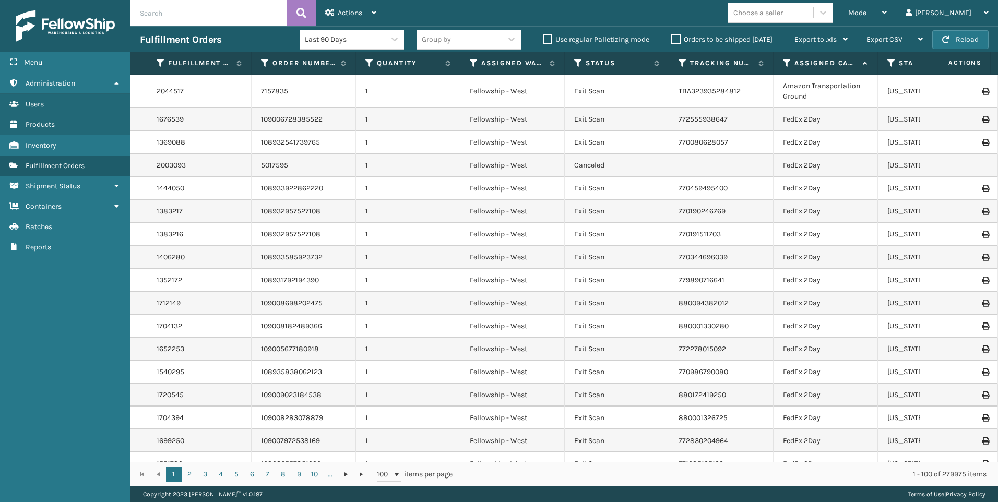
click at [281, 243] on td "108932957527108" at bounding box center [304, 234] width 104 height 23
click at [175, 6] on input "text" at bounding box center [208, 13] width 157 height 26
paste input "2048770"
click at [300, 8] on icon at bounding box center [301, 13] width 10 height 16
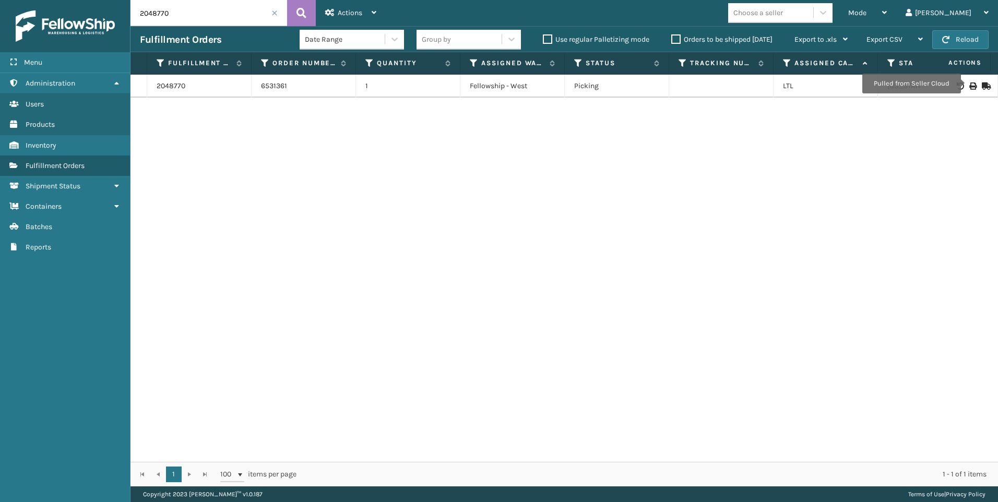
click at [969, 83] on icon at bounding box center [972, 85] width 6 height 7
drag, startPoint x: 223, startPoint y: 13, endPoint x: 135, endPoint y: 18, distance: 88.9
click at [135, 18] on input "2048770" at bounding box center [208, 13] width 157 height 26
paste input "68"
type input "2048768"
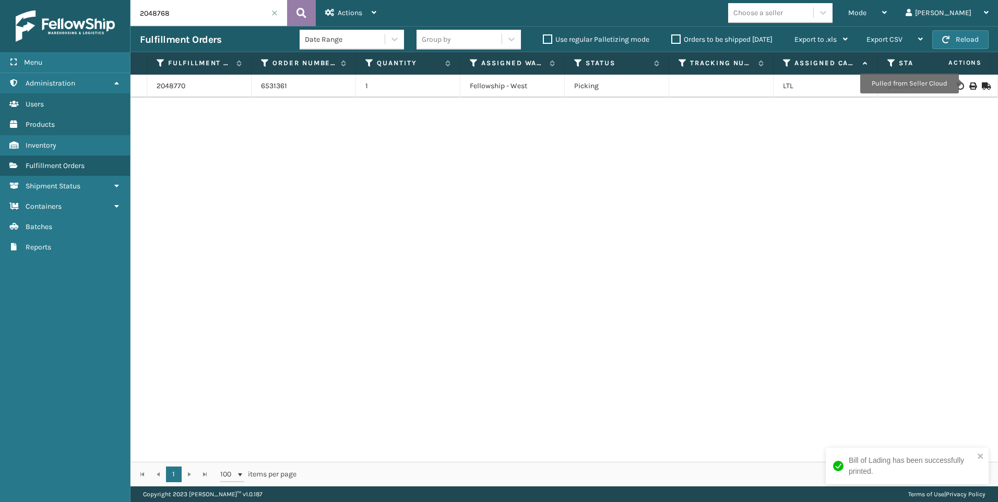
click at [299, 15] on icon at bounding box center [301, 13] width 10 height 16
click at [969, 86] on icon at bounding box center [972, 85] width 6 height 7
click at [275, 11] on span at bounding box center [274, 13] width 6 height 6
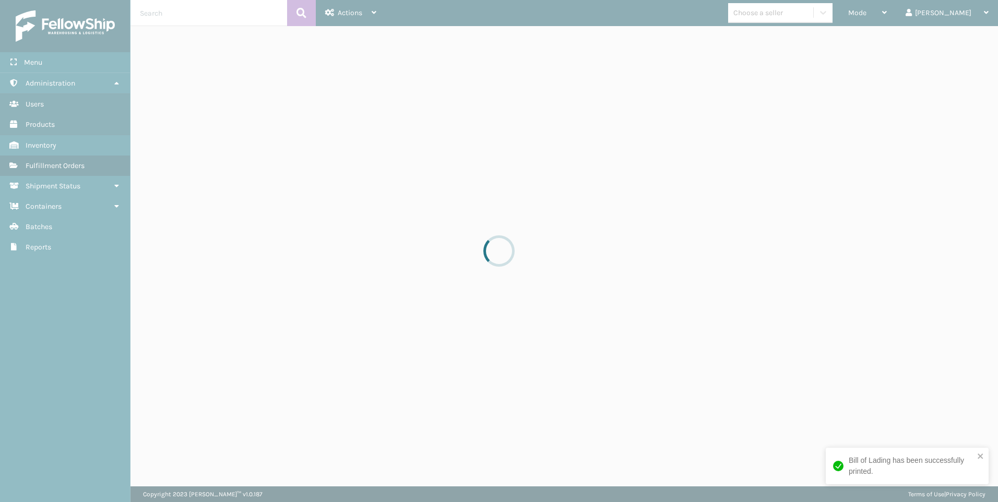
click at [824, 17] on div at bounding box center [499, 251] width 998 height 502
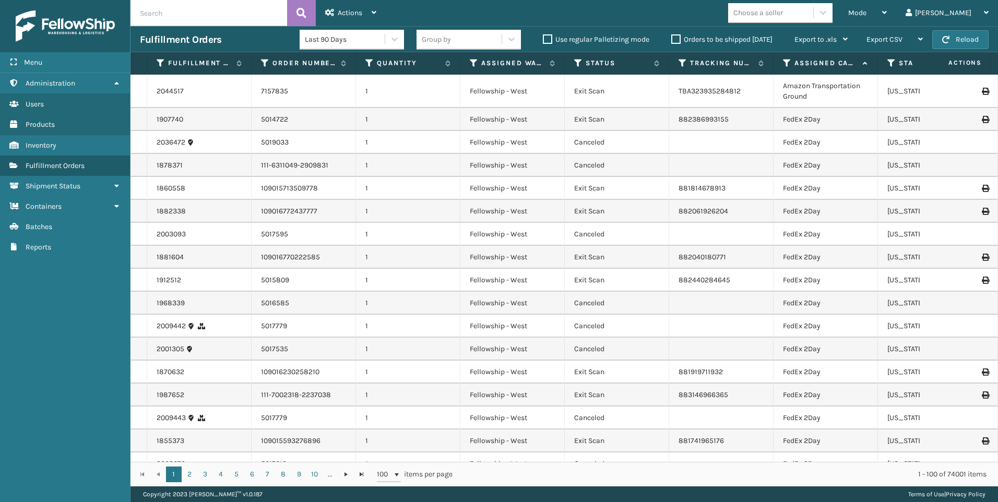
click at [813, 17] on div "Choose a seller" at bounding box center [770, 12] width 85 height 17
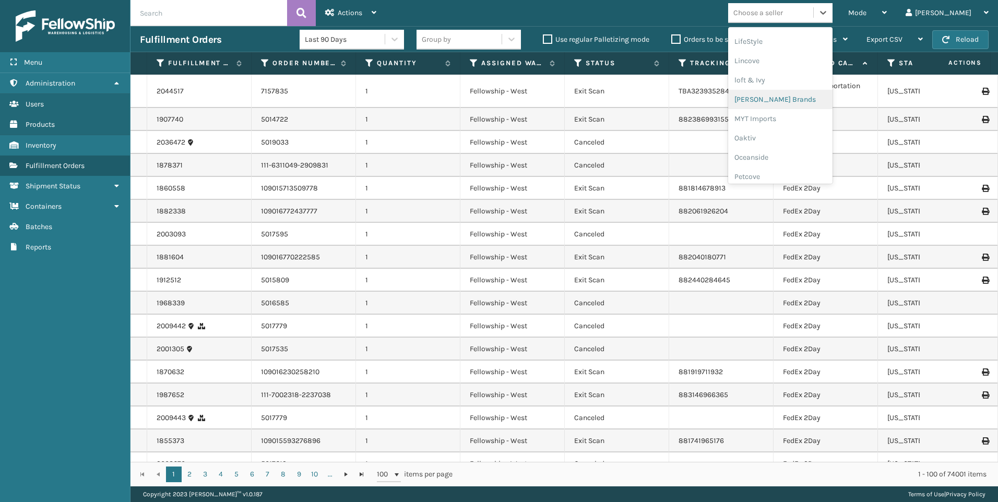
scroll to position [487, 0]
click at [804, 168] on div "SleepGeekz" at bounding box center [780, 169] width 104 height 19
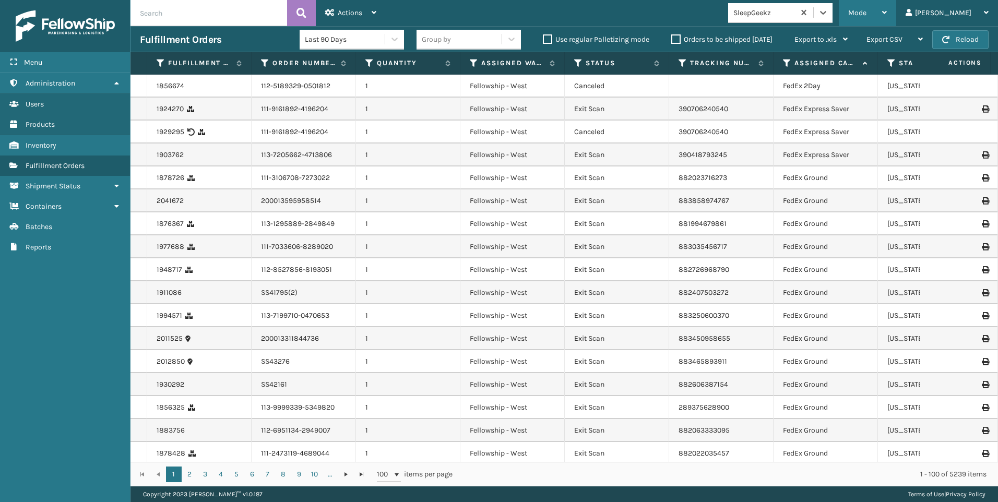
click at [866, 14] on span "Mode" at bounding box center [857, 12] width 18 height 9
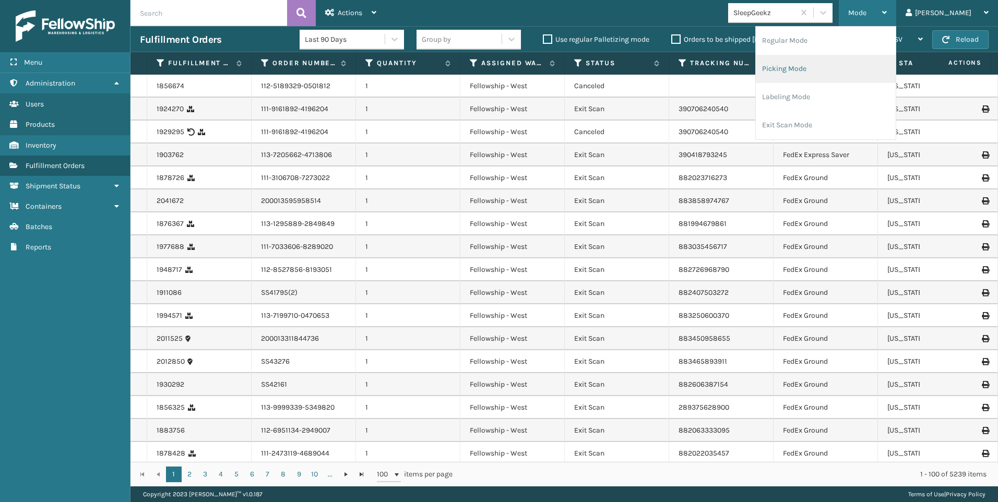
click at [841, 66] on li "Picking Mode" at bounding box center [826, 69] width 140 height 28
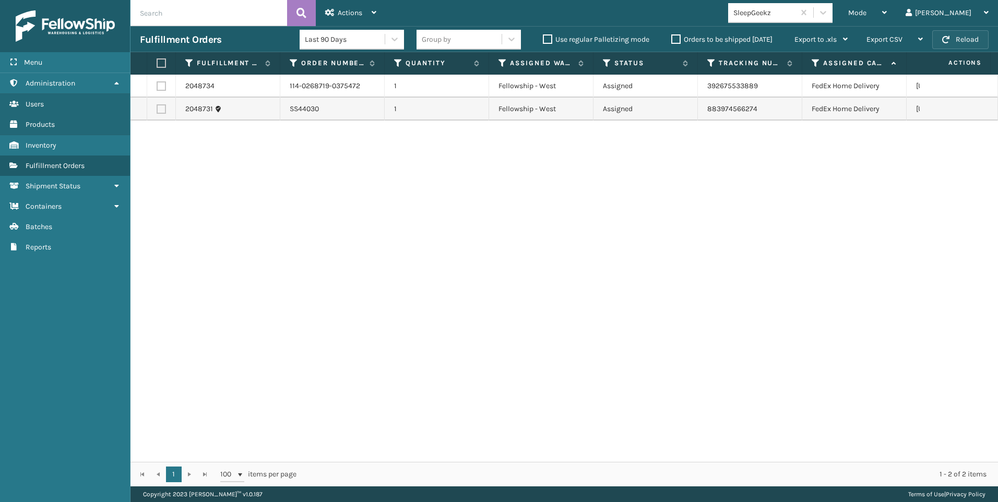
click at [966, 42] on button "Reload" at bounding box center [960, 39] width 56 height 19
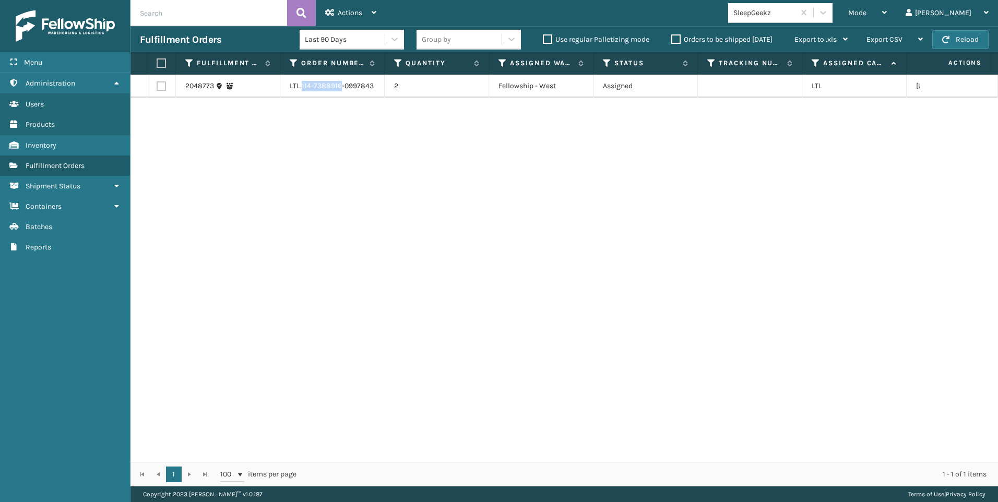
drag, startPoint x: 301, startPoint y: 86, endPoint x: 340, endPoint y: 83, distance: 39.2
click at [340, 83] on td "LTL.114-7388916-0997843" at bounding box center [332, 86] width 104 height 23
drag, startPoint x: 340, startPoint y: 83, endPoint x: 324, endPoint y: 83, distance: 15.7
copy td "114-7388916"
click at [162, 91] on td at bounding box center [161, 86] width 29 height 23
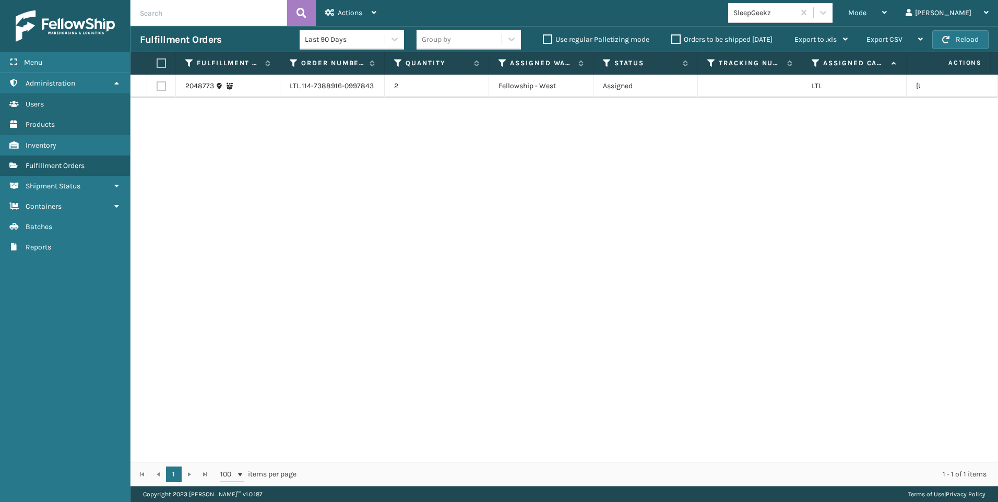
click at [158, 87] on label at bounding box center [161, 85] width 9 height 9
click at [157, 87] on input "checkbox" at bounding box center [157, 84] width 1 height 7
checkbox input "true"
click at [341, 14] on span "Actions" at bounding box center [350, 12] width 25 height 9
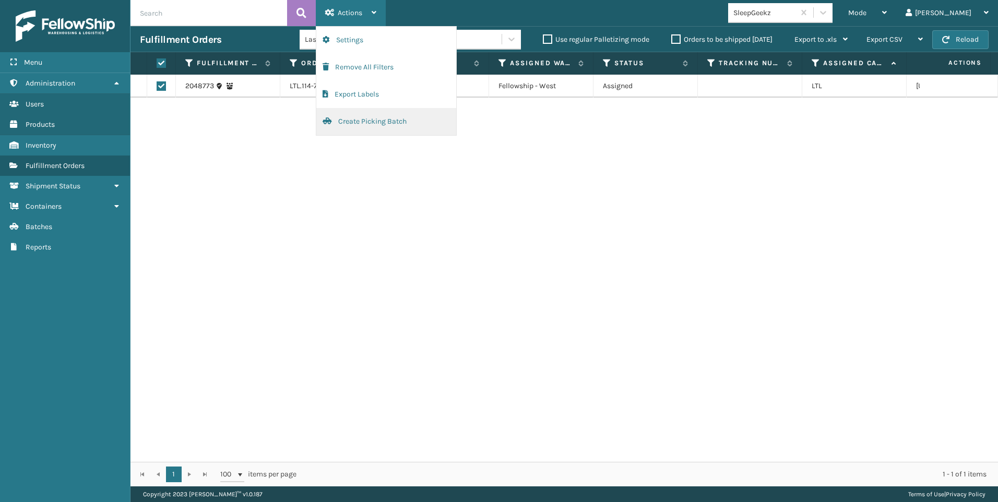
click at [376, 122] on button "Create Picking Batch" at bounding box center [386, 121] width 140 height 27
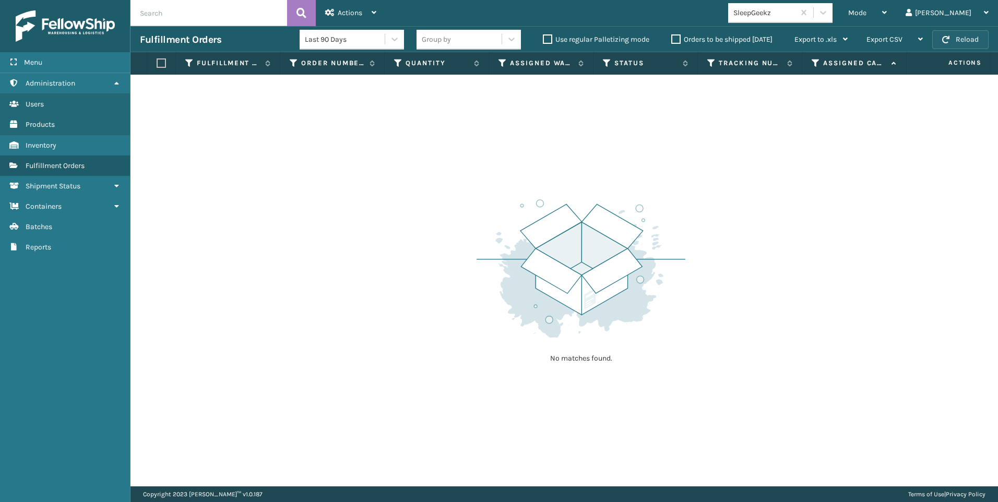
click at [943, 40] on span "button" at bounding box center [945, 39] width 7 height 7
click at [795, 14] on div "SleepGeekz" at bounding box center [764, 12] width 62 height 11
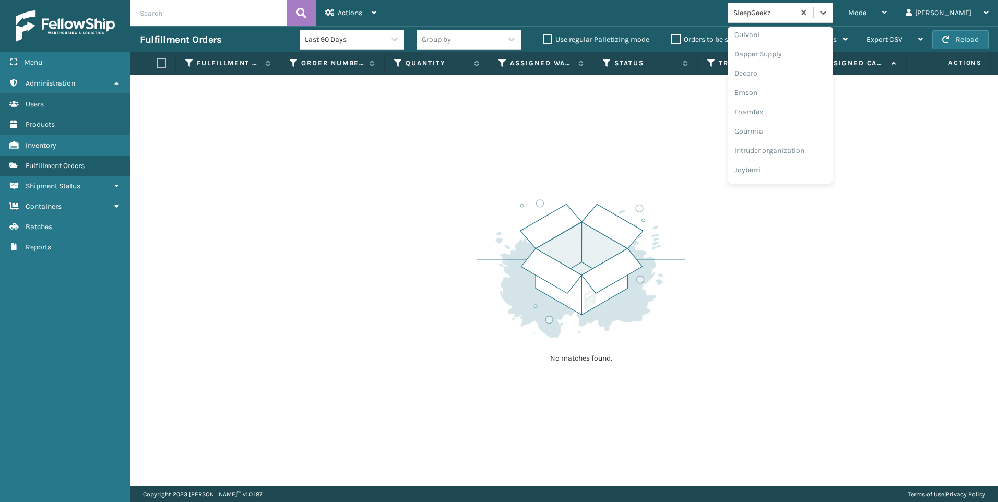
scroll to position [261, 0]
click at [823, 141] on div "Koolmore" at bounding box center [780, 144] width 104 height 19
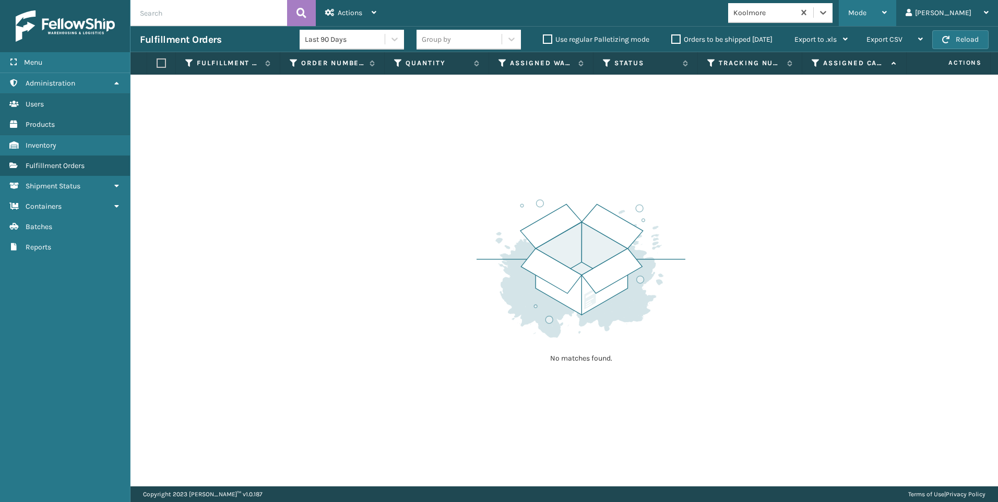
click at [890, 3] on div "Mode Regular Mode Picking Mode Labeling Mode Exit Scan Mode" at bounding box center [867, 13] width 57 height 26
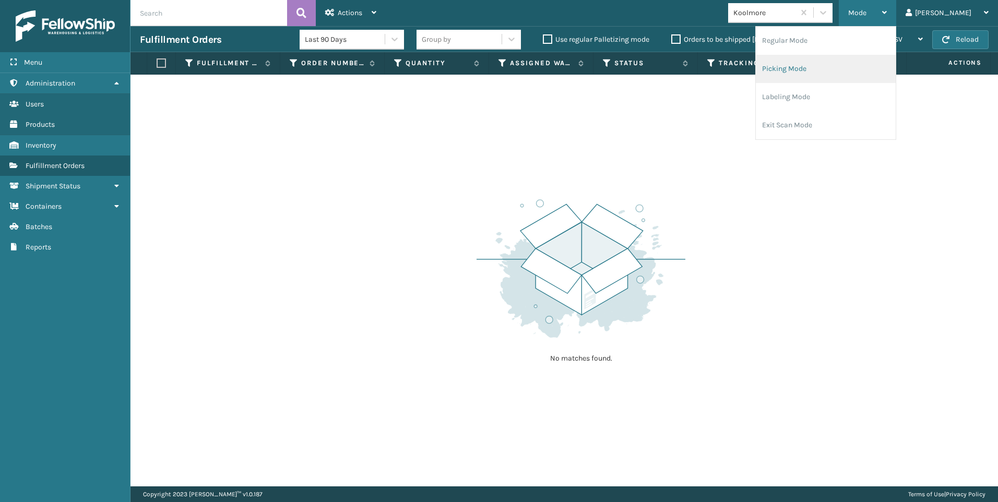
click at [858, 75] on li "Picking Mode" at bounding box center [826, 69] width 140 height 28
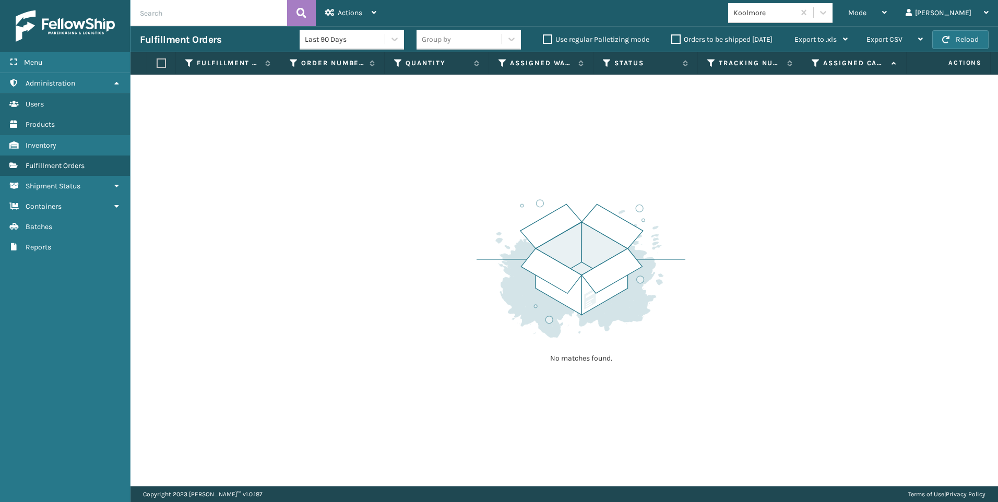
click at [963, 50] on div "Fulfillment Orders Last 90 Days Group by Use regular Palletizing mode Orders to…" at bounding box center [563, 39] width 867 height 26
click at [971, 43] on button "Reload" at bounding box center [960, 39] width 56 height 19
click at [887, 6] on div "Mode" at bounding box center [867, 13] width 39 height 26
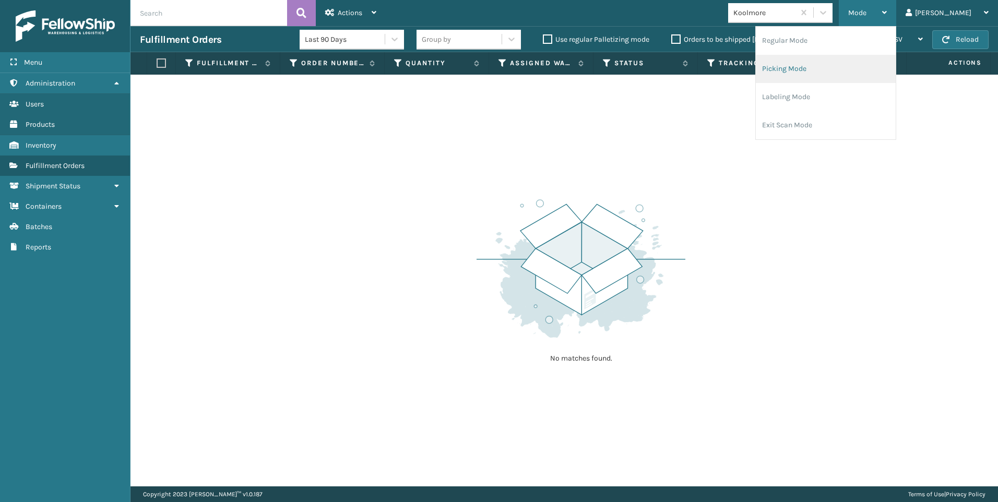
click at [823, 62] on li "Picking Mode" at bounding box center [826, 69] width 140 height 28
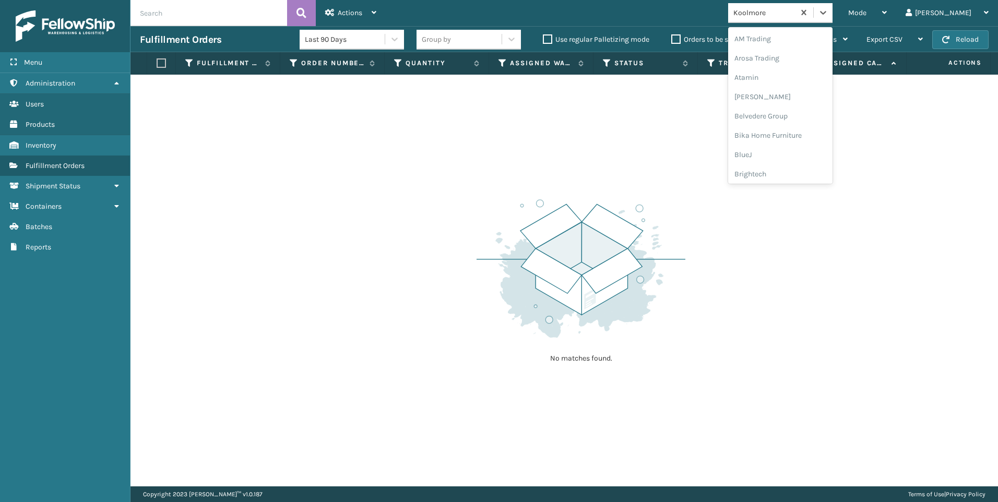
click at [795, 12] on div "Koolmore" at bounding box center [764, 12] width 62 height 11
click at [825, 154] on div "SleepGeekz" at bounding box center [780, 152] width 104 height 19
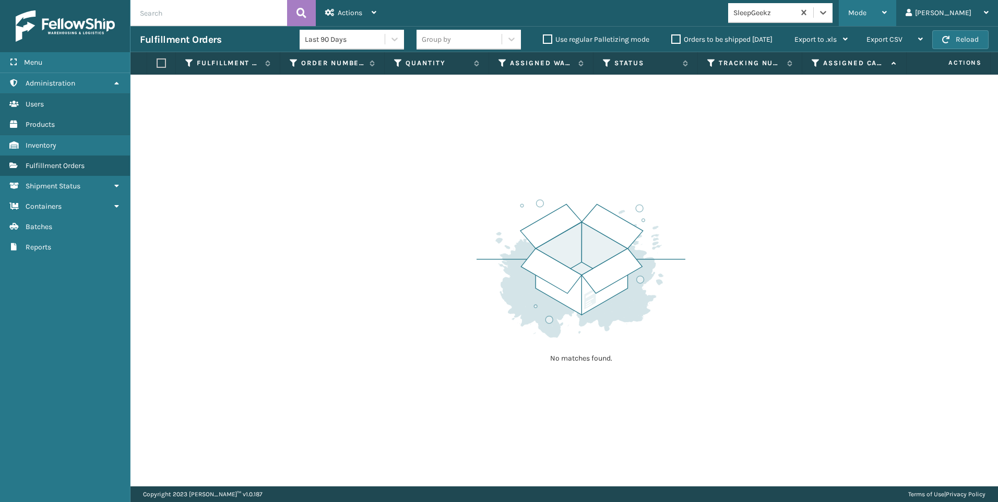
click at [866, 8] on span "Mode" at bounding box center [857, 12] width 18 height 9
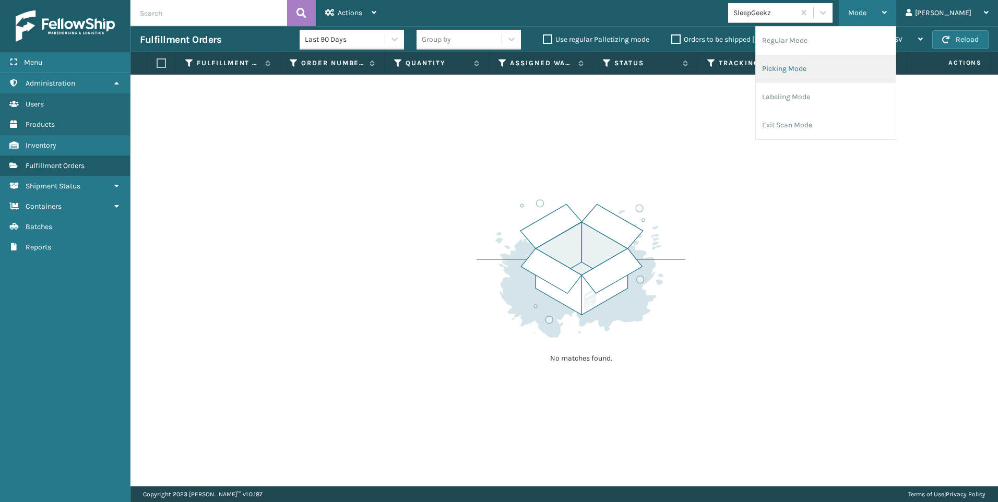
click at [853, 69] on li "Picking Mode" at bounding box center [826, 69] width 140 height 28
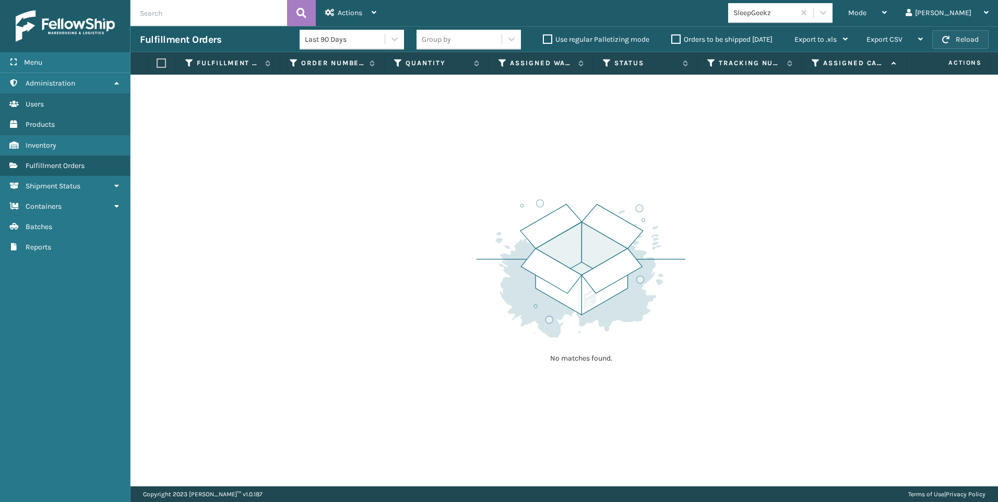
click at [955, 39] on button "Reload" at bounding box center [960, 39] width 56 height 19
